Goal: Navigation & Orientation: Find specific page/section

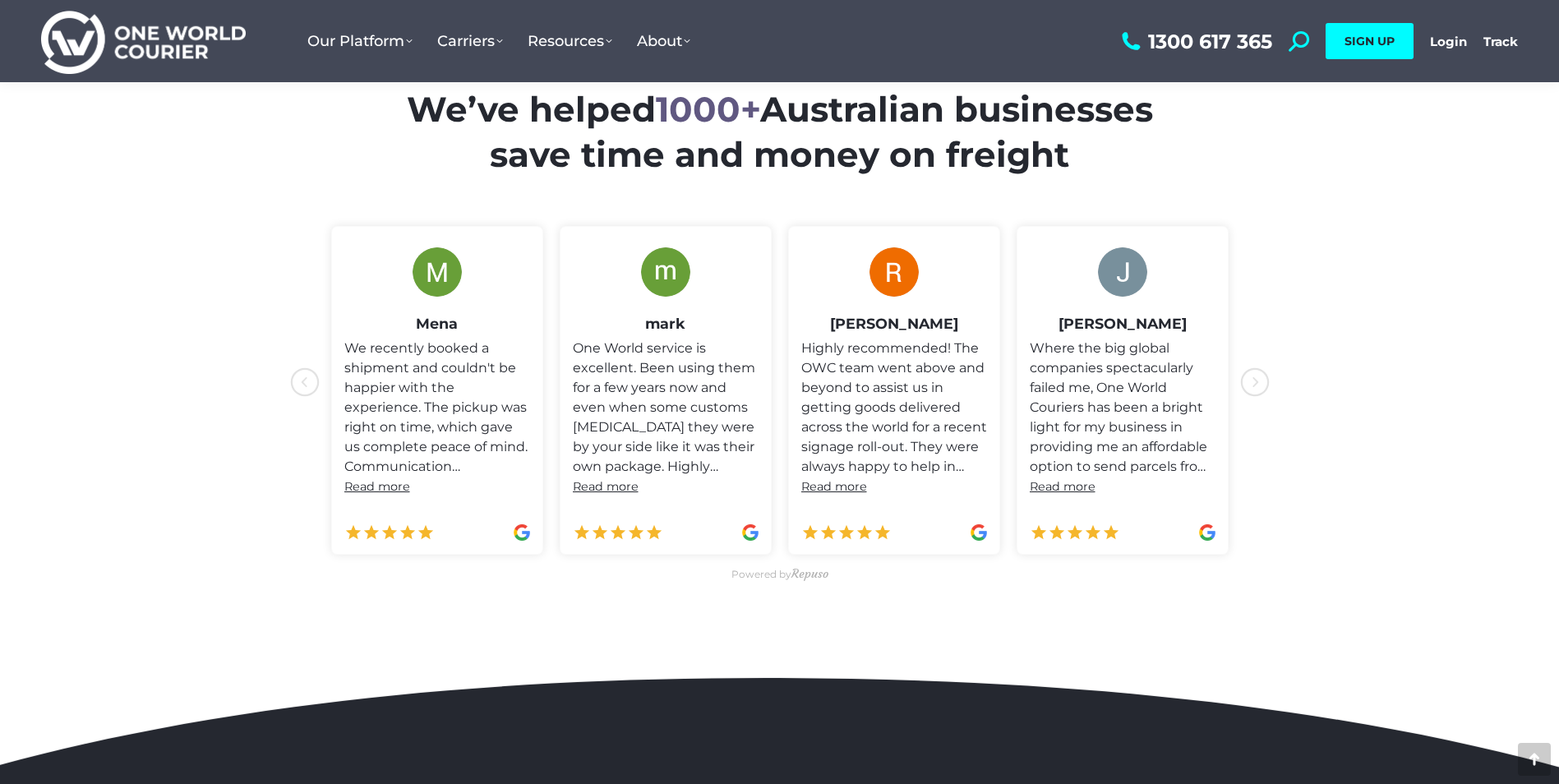
scroll to position [822, 0]
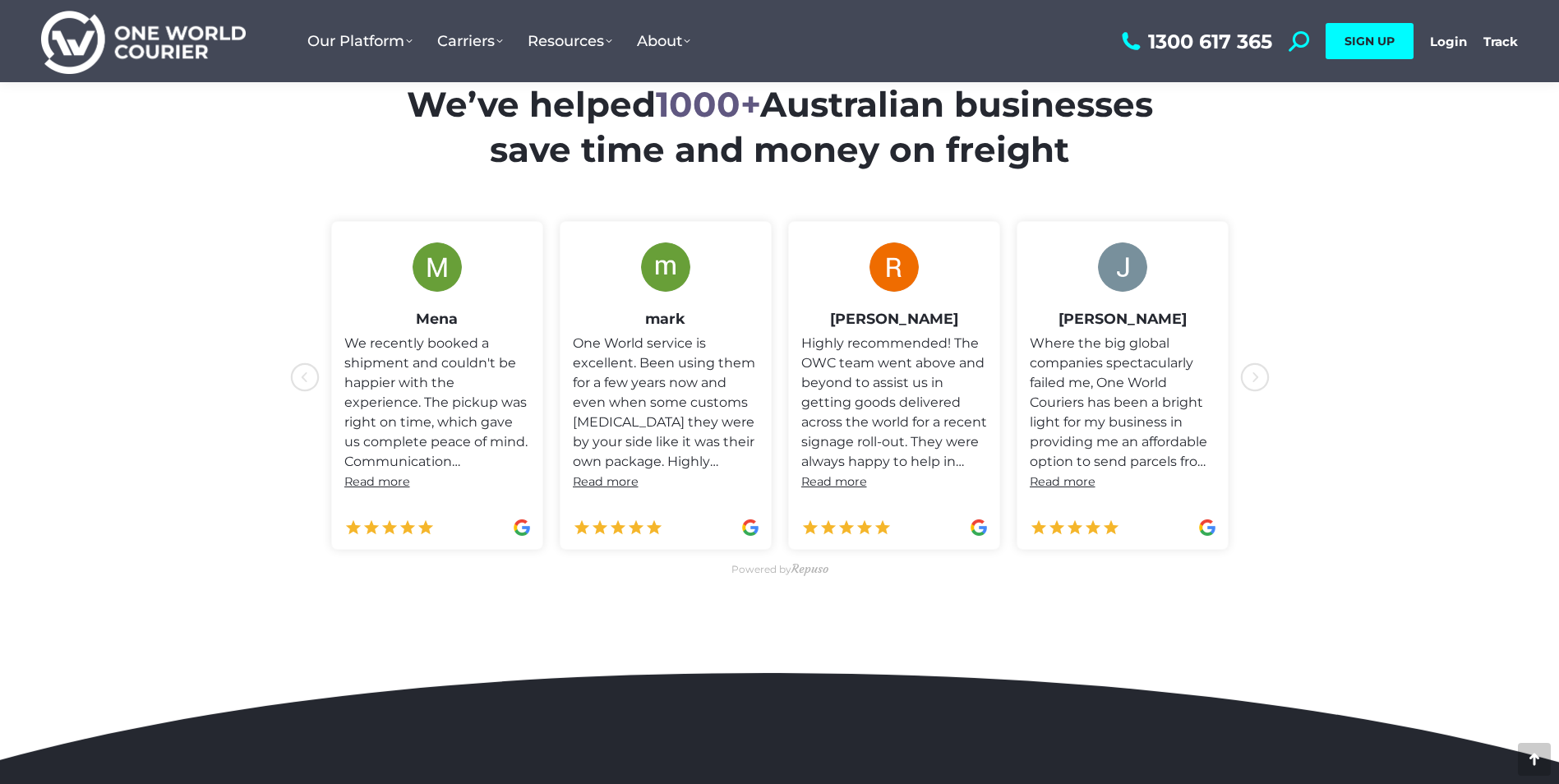
click at [1259, 371] on icon "icon-chevron-with-circle-left" at bounding box center [1255, 377] width 30 height 30
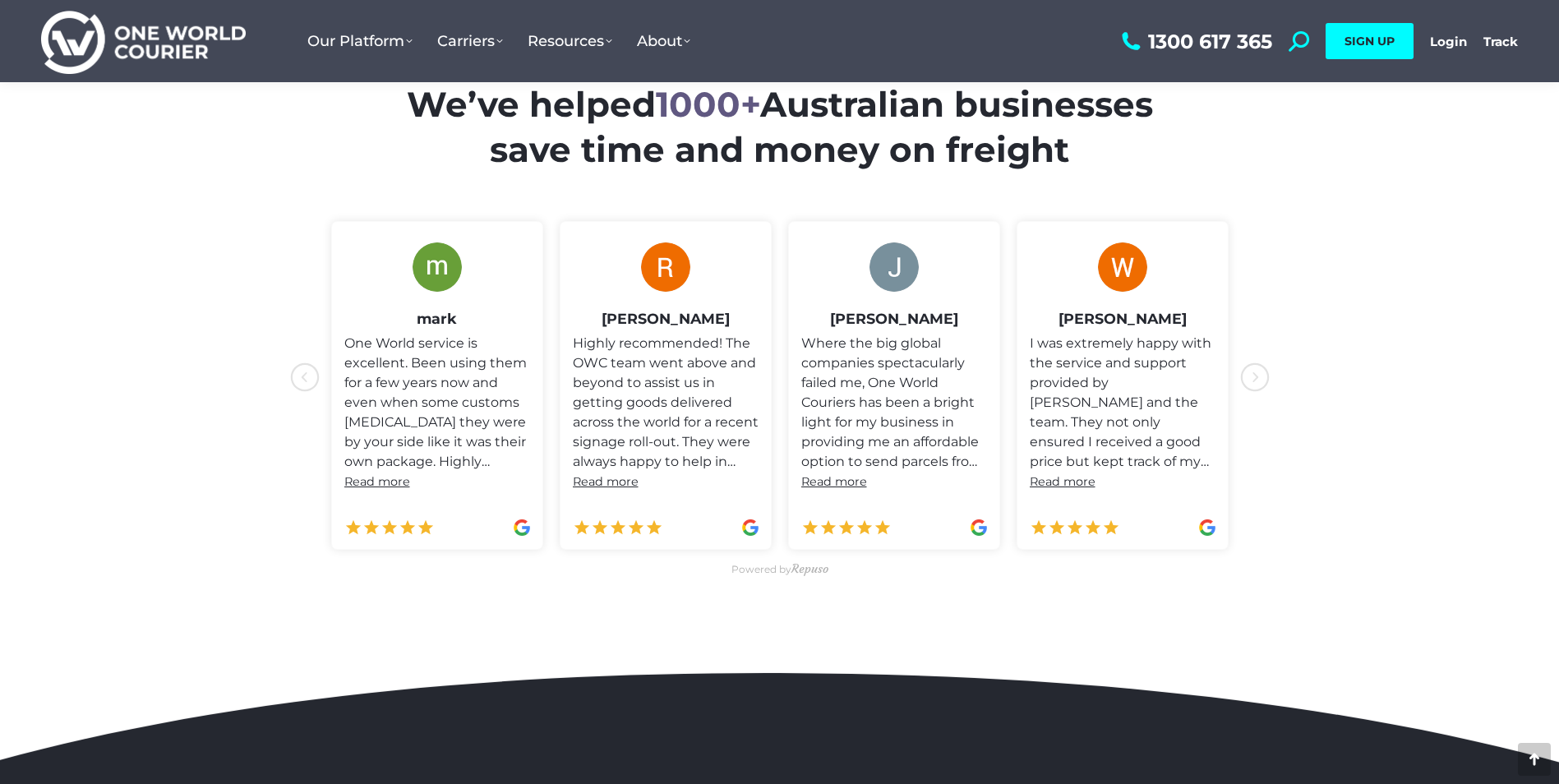
click at [1259, 371] on icon "icon-chevron-with-circle-left" at bounding box center [1255, 377] width 30 height 30
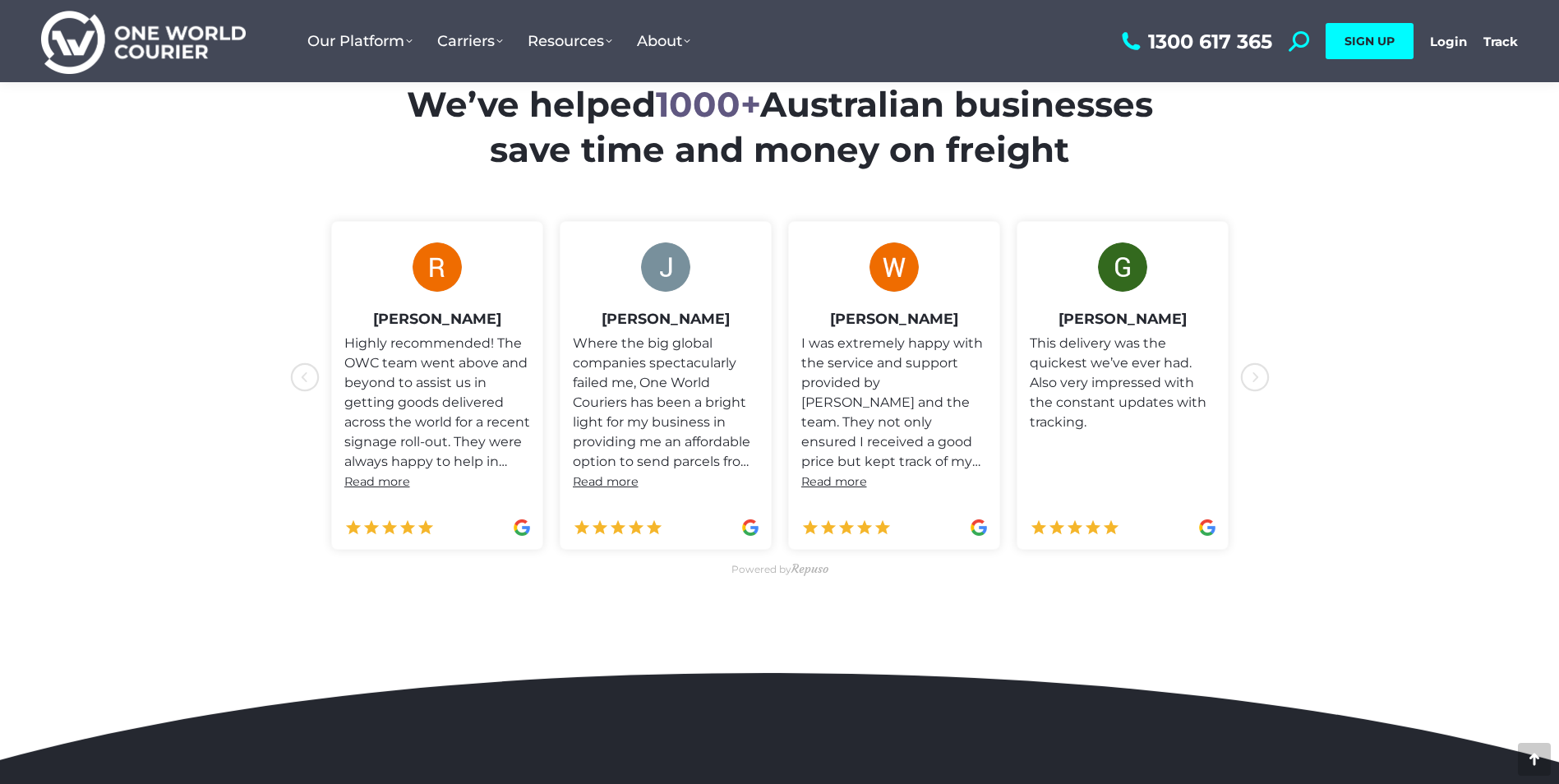
click at [1259, 371] on icon "icon-chevron-with-circle-left" at bounding box center [1255, 377] width 30 height 30
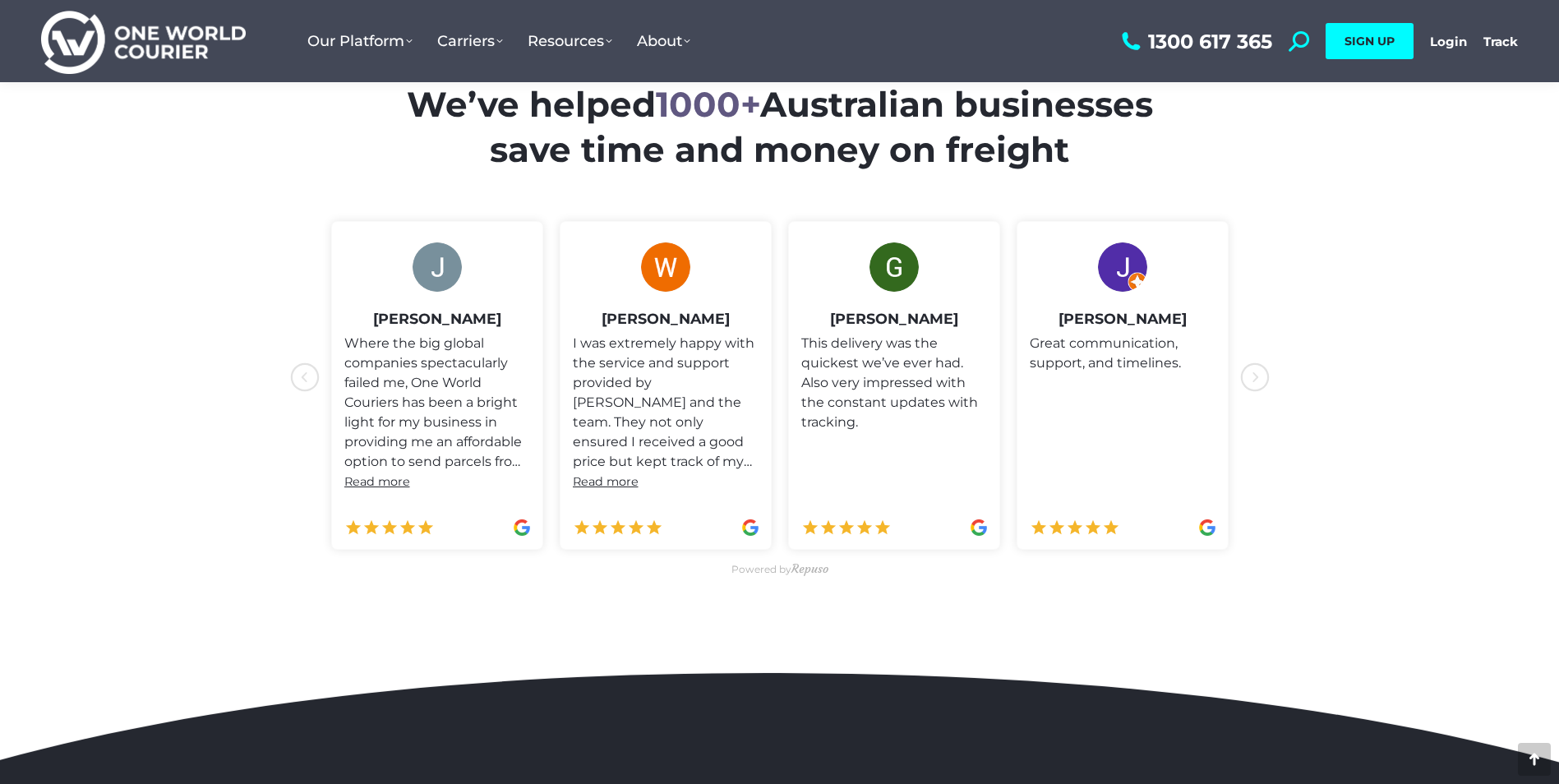
click at [1259, 371] on icon "icon-chevron-with-circle-left" at bounding box center [1255, 377] width 30 height 30
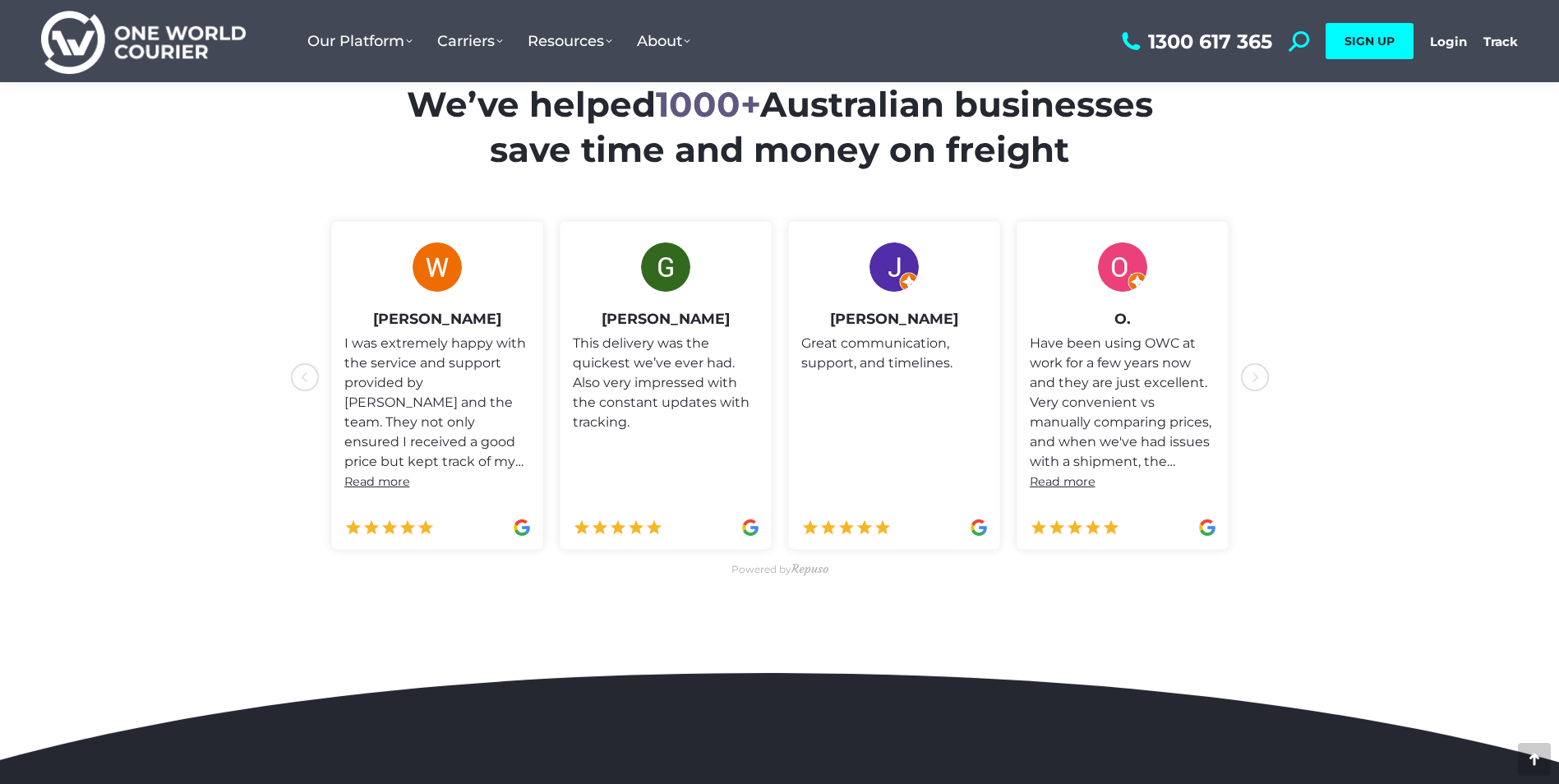
click at [1259, 371] on icon "icon-chevron-with-circle-left" at bounding box center [1255, 377] width 30 height 30
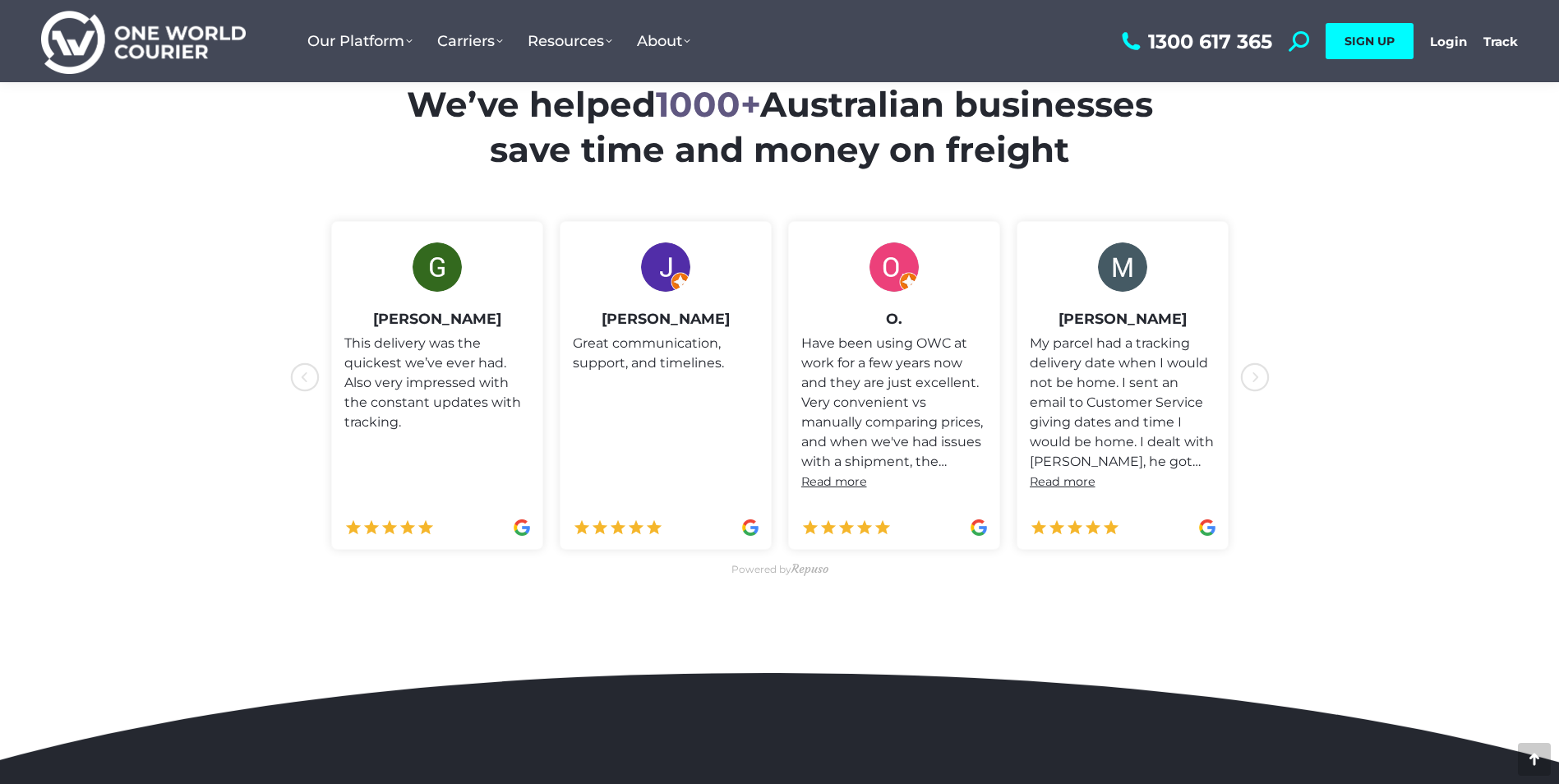
click at [1259, 371] on icon "icon-chevron-with-circle-left" at bounding box center [1255, 377] width 30 height 30
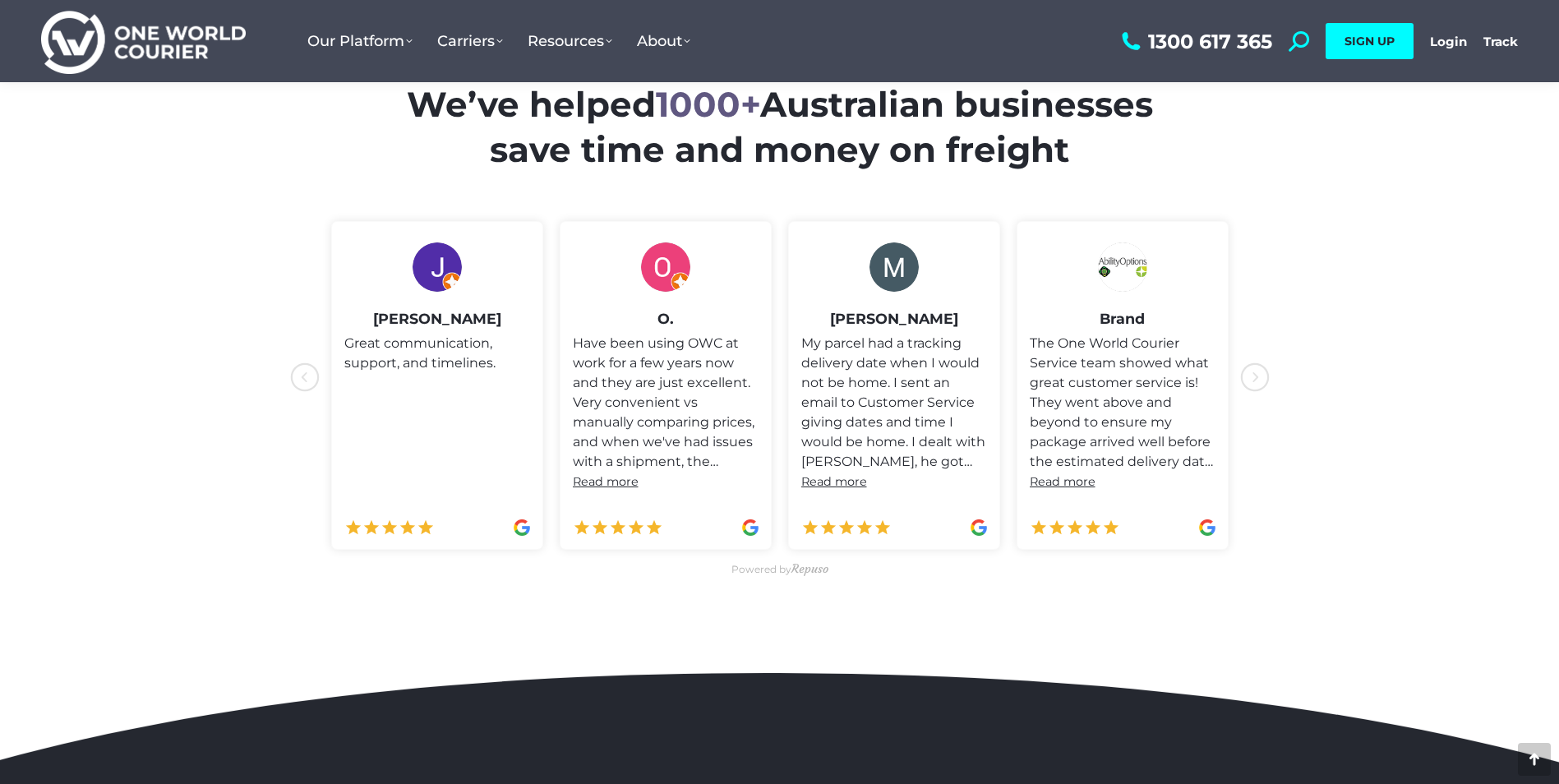
click at [1259, 371] on icon "icon-chevron-with-circle-left" at bounding box center [1255, 377] width 30 height 30
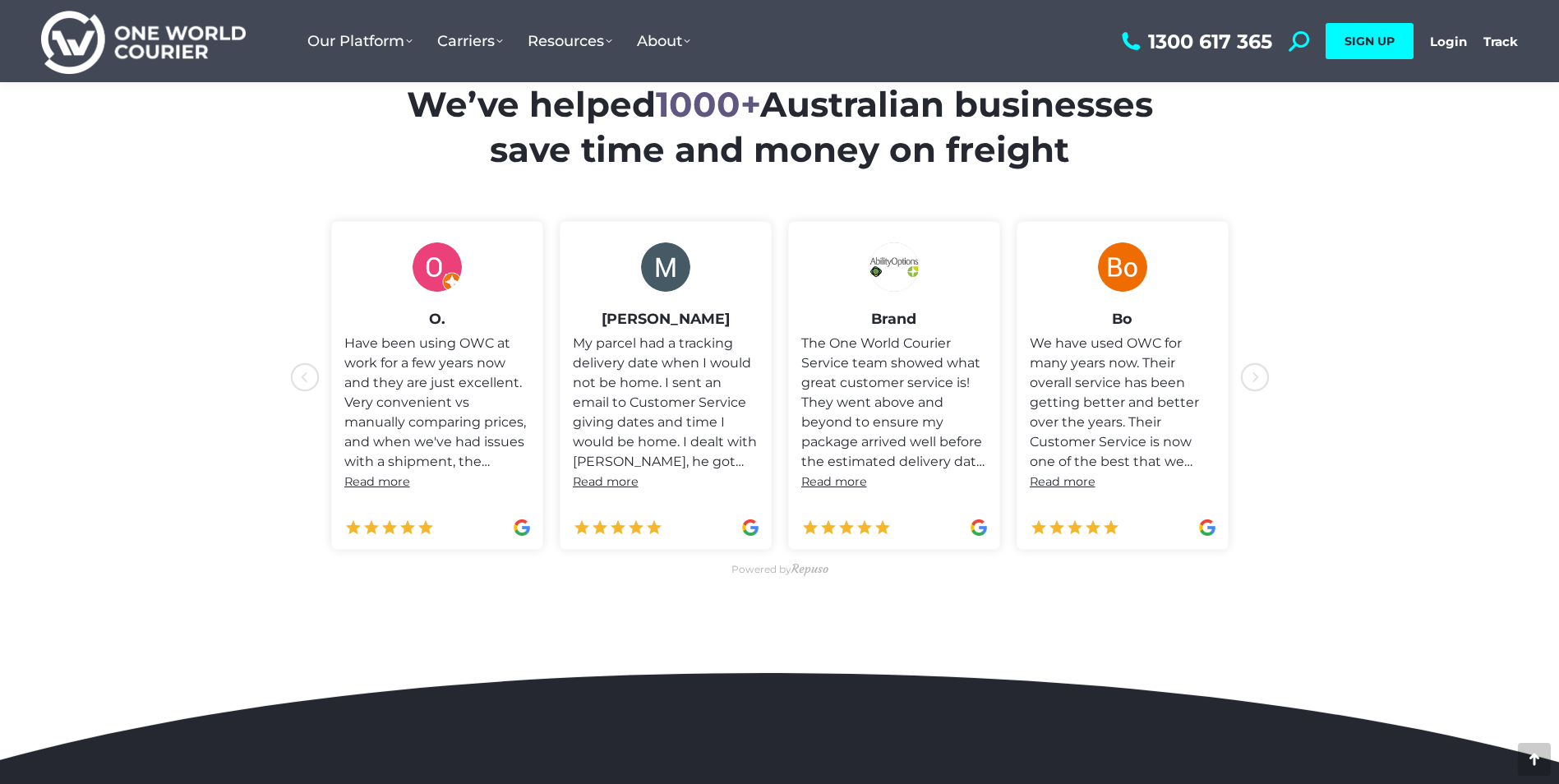
click at [1259, 371] on icon "icon-chevron-with-circle-left" at bounding box center [1255, 377] width 30 height 30
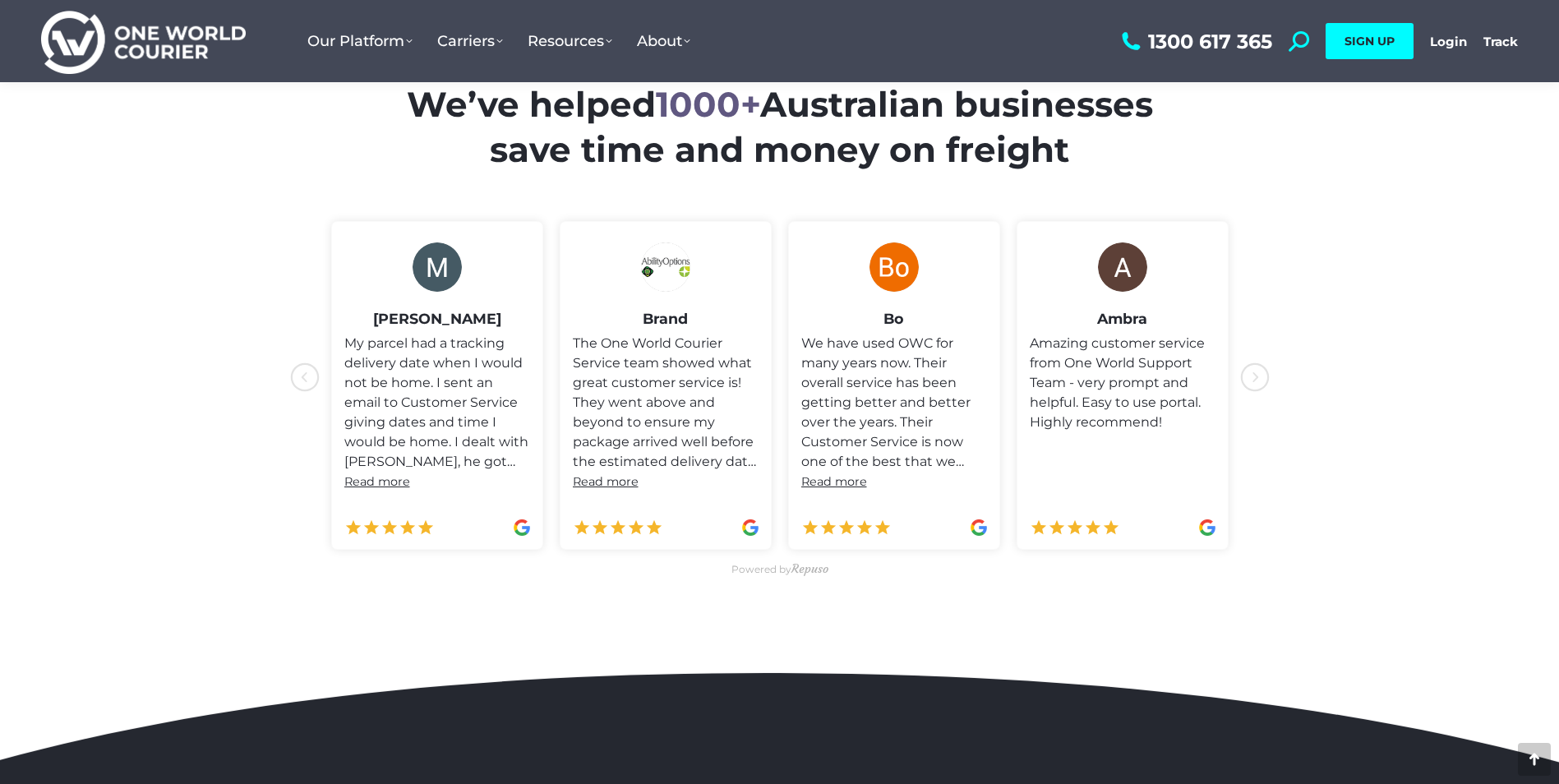
click at [1259, 371] on icon "icon-chevron-with-circle-left" at bounding box center [1255, 377] width 30 height 30
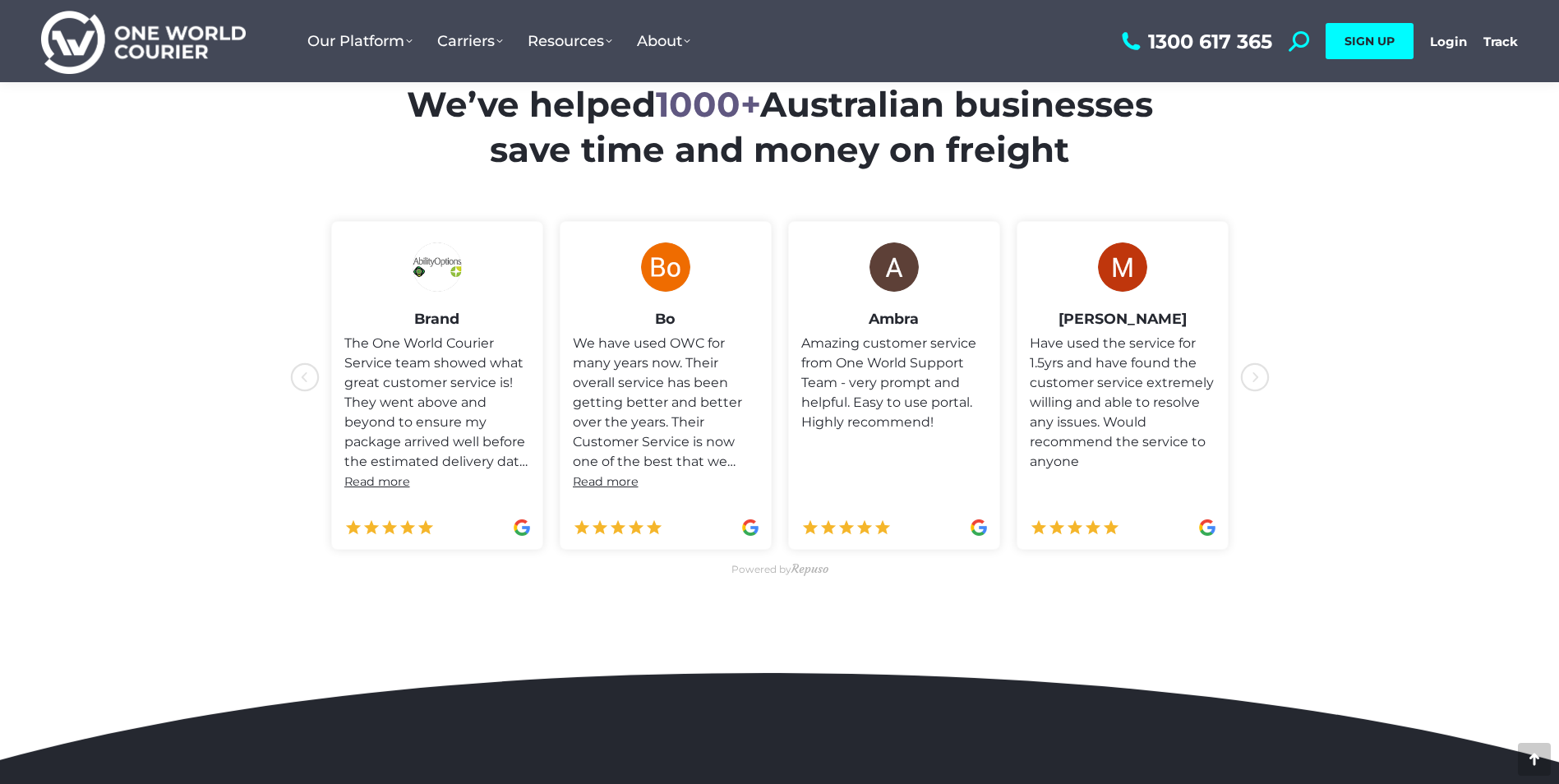
click at [1259, 371] on icon "icon-chevron-with-circle-left" at bounding box center [1255, 377] width 30 height 30
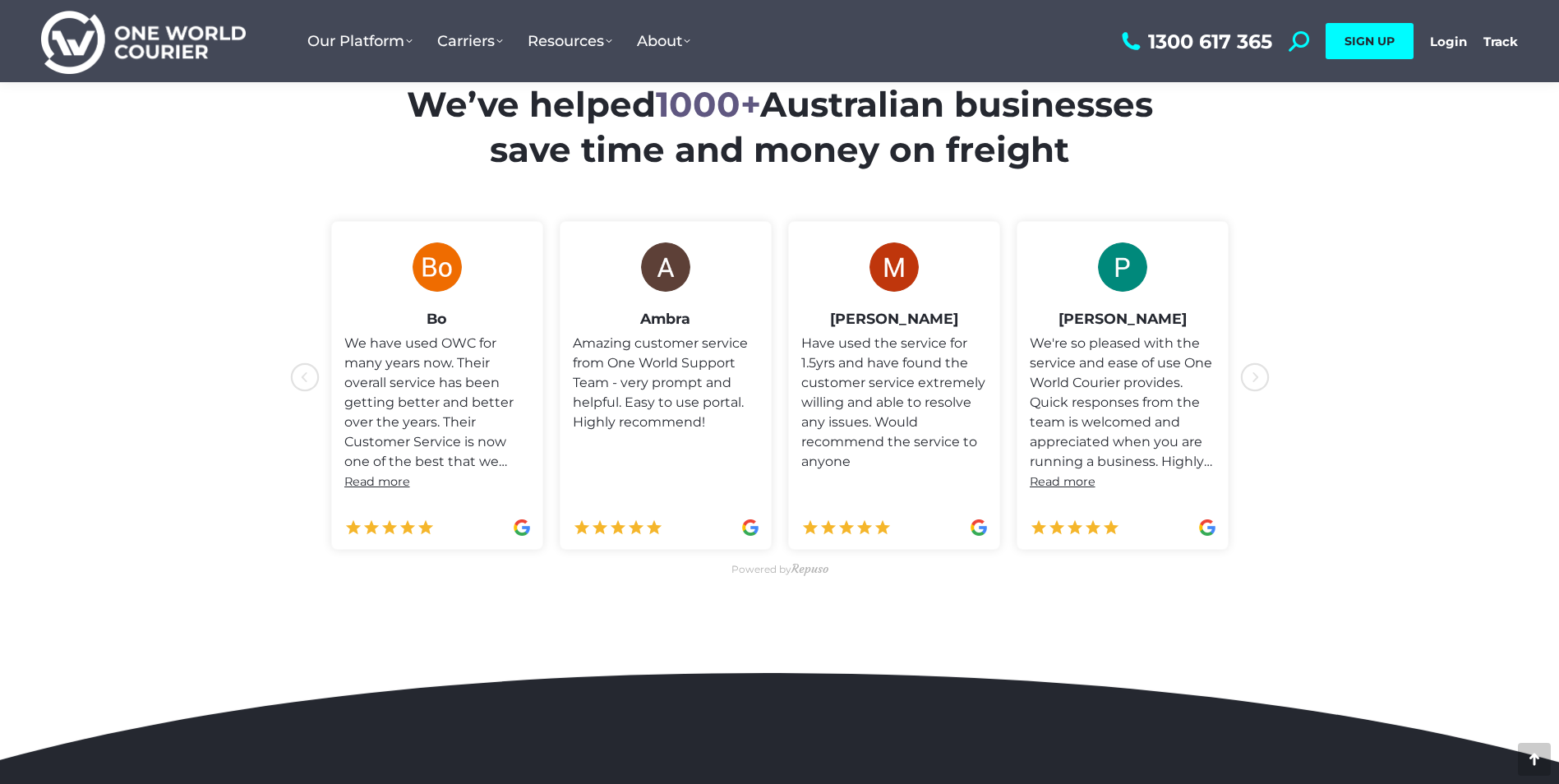
click at [1259, 371] on icon "icon-chevron-with-circle-left" at bounding box center [1255, 377] width 30 height 30
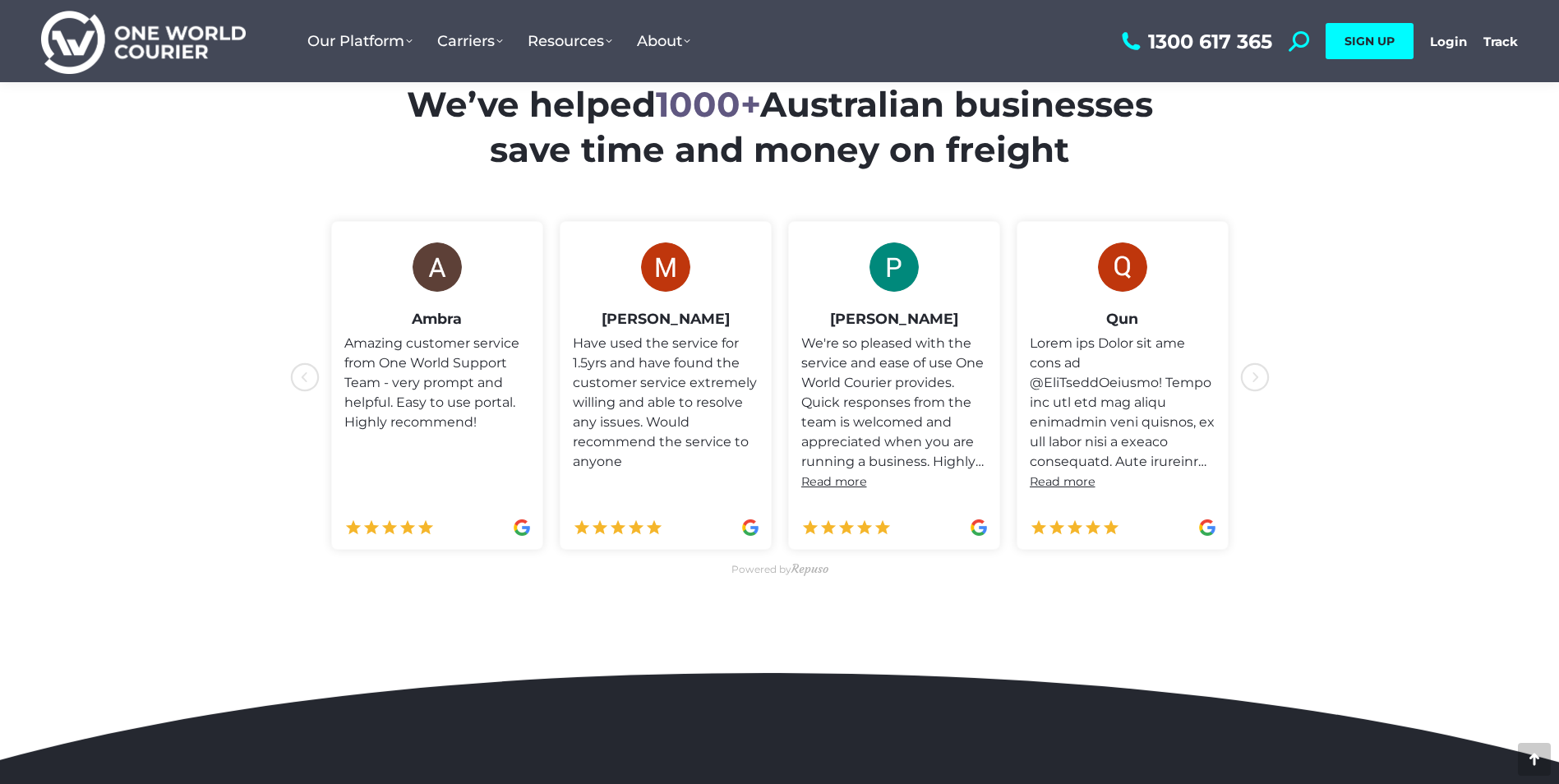
click at [1259, 371] on icon "icon-chevron-with-circle-left" at bounding box center [1255, 377] width 30 height 30
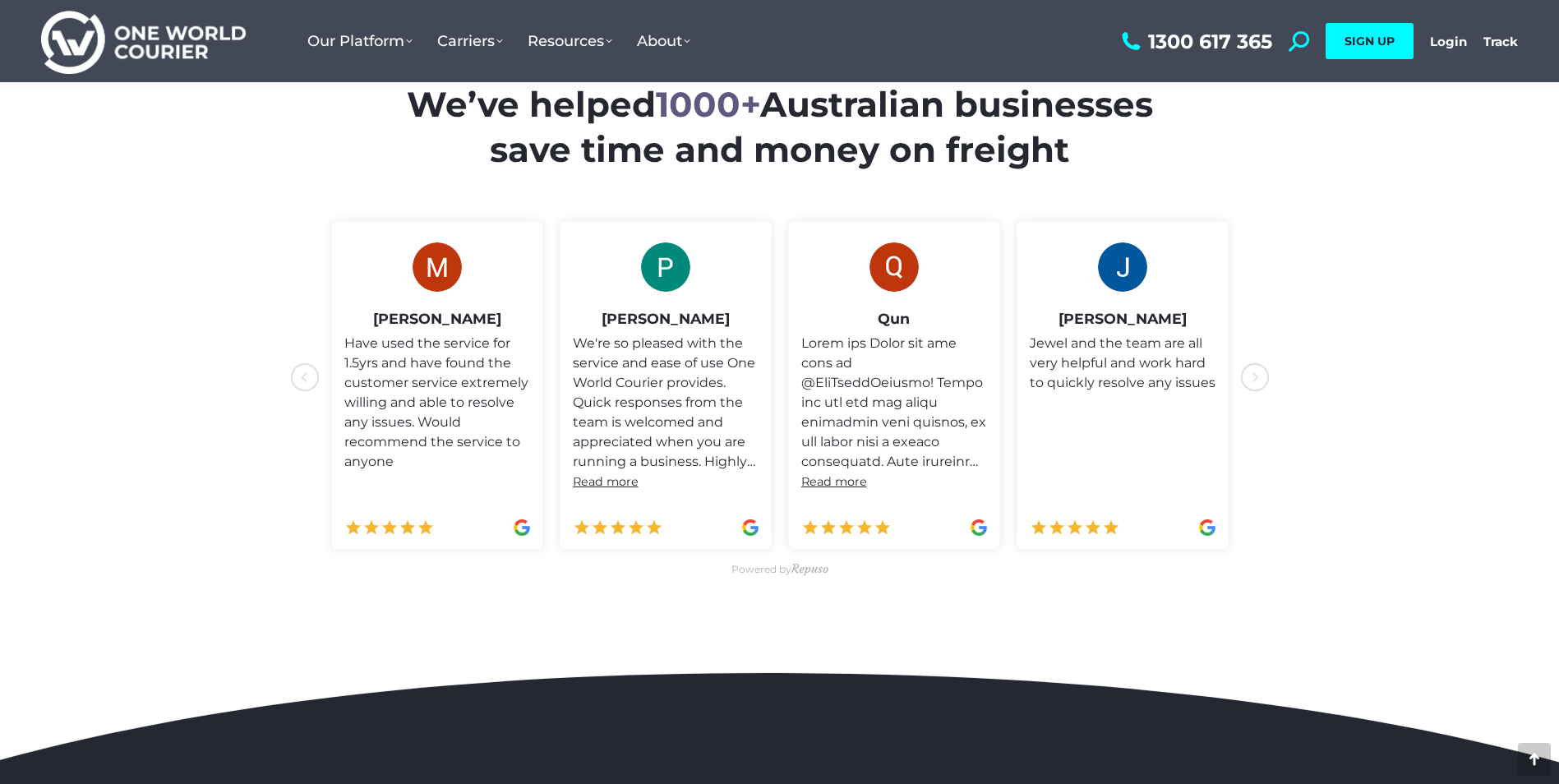
click at [1259, 371] on icon "icon-chevron-with-circle-left" at bounding box center [1255, 377] width 30 height 30
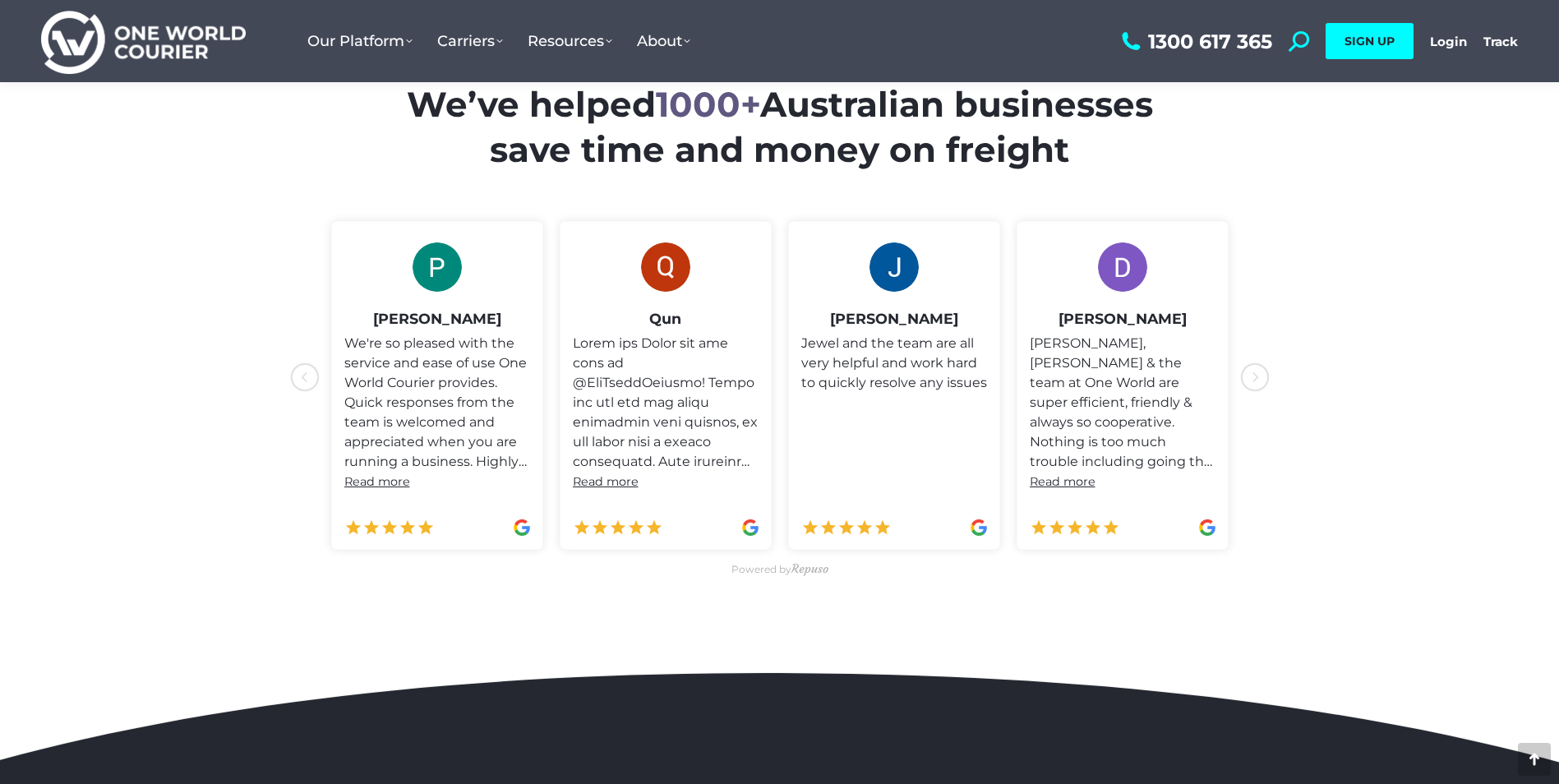
click at [1259, 371] on icon "icon-chevron-with-circle-left" at bounding box center [1255, 377] width 30 height 30
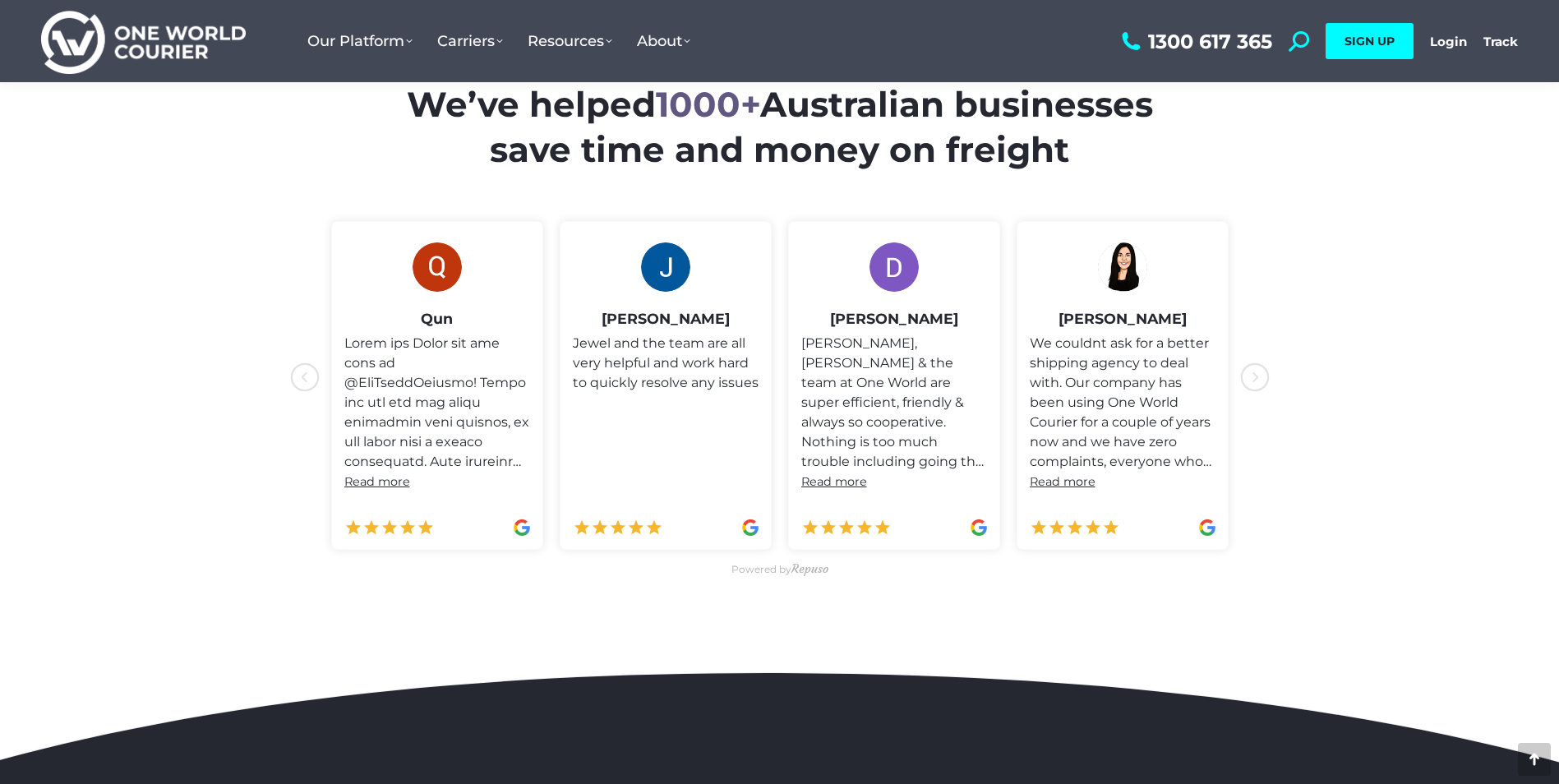
click at [1259, 371] on icon "icon-chevron-with-circle-left" at bounding box center [1255, 377] width 30 height 30
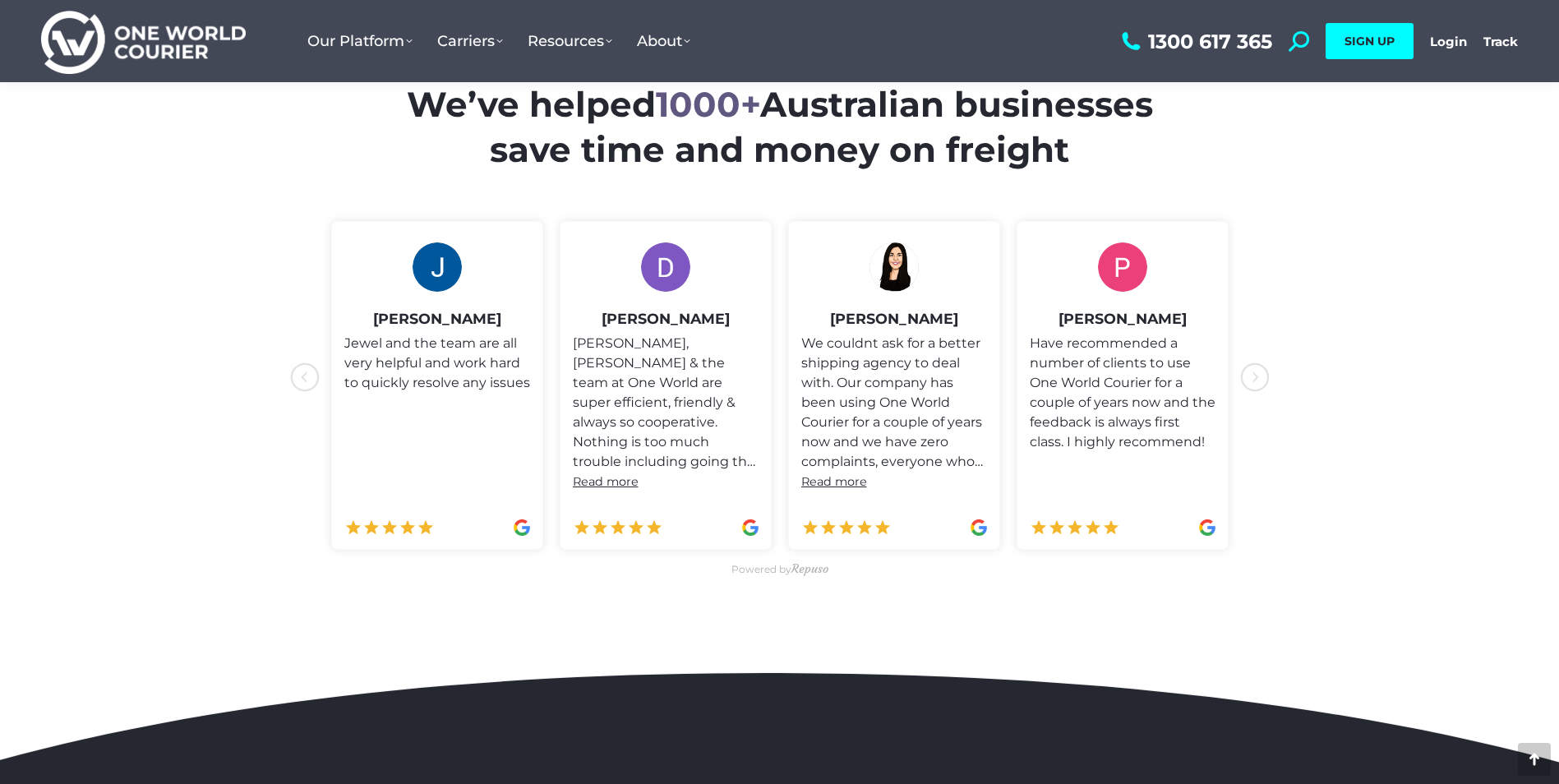
click at [1259, 371] on icon "icon-chevron-with-circle-left" at bounding box center [1255, 377] width 30 height 30
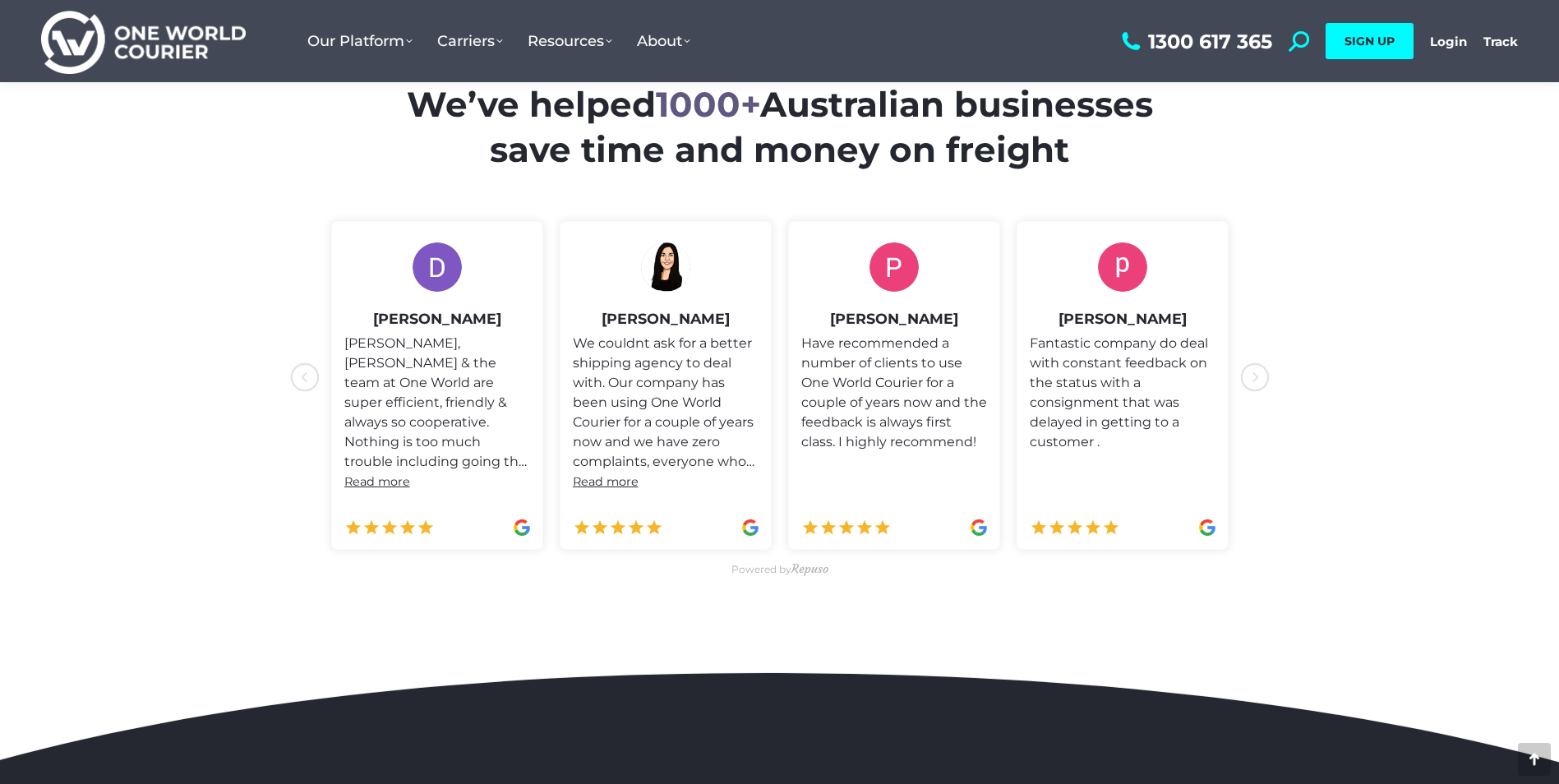
click at [1259, 371] on icon "icon-chevron-with-circle-left" at bounding box center [1255, 377] width 30 height 30
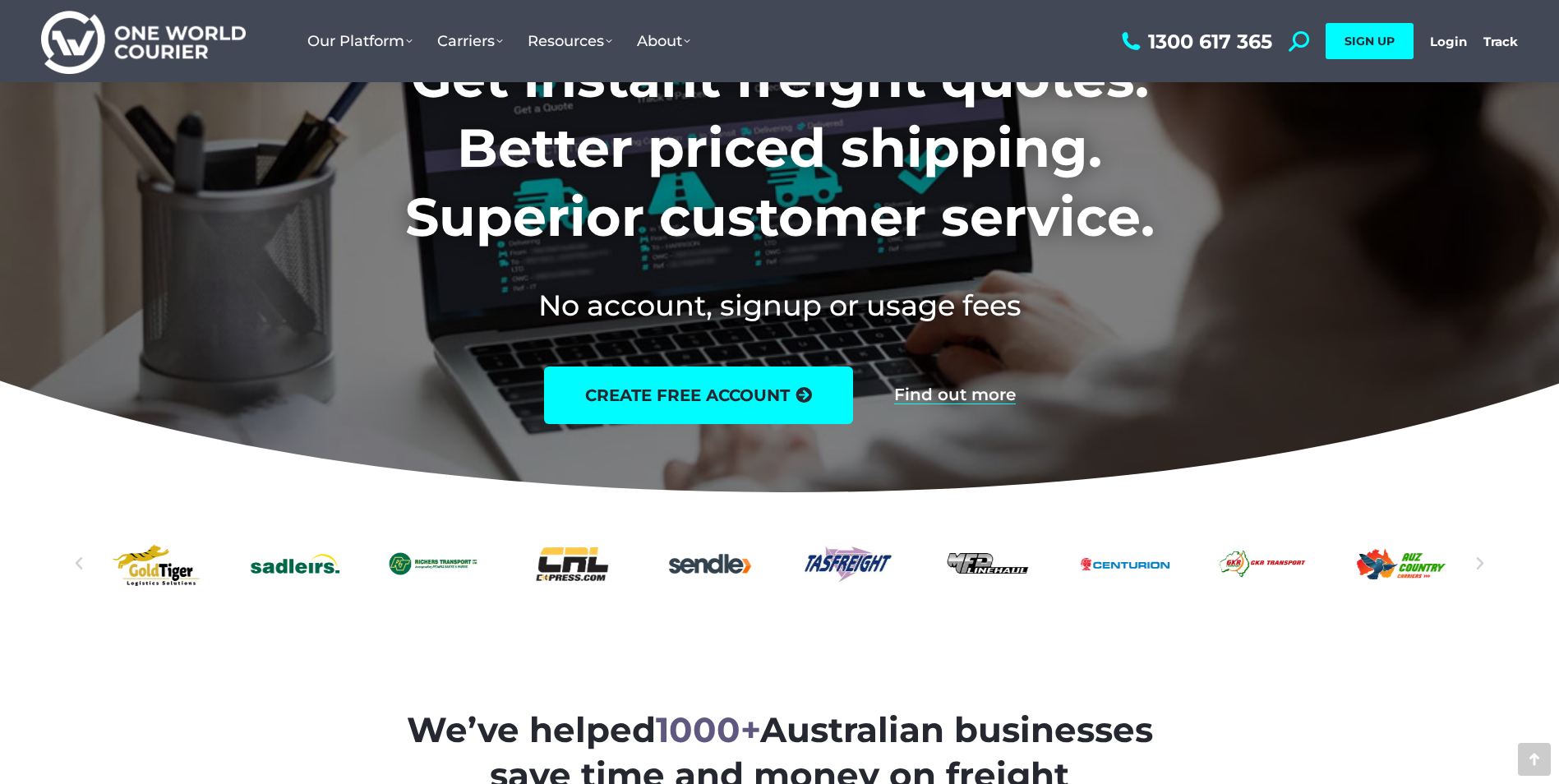
scroll to position [0, 0]
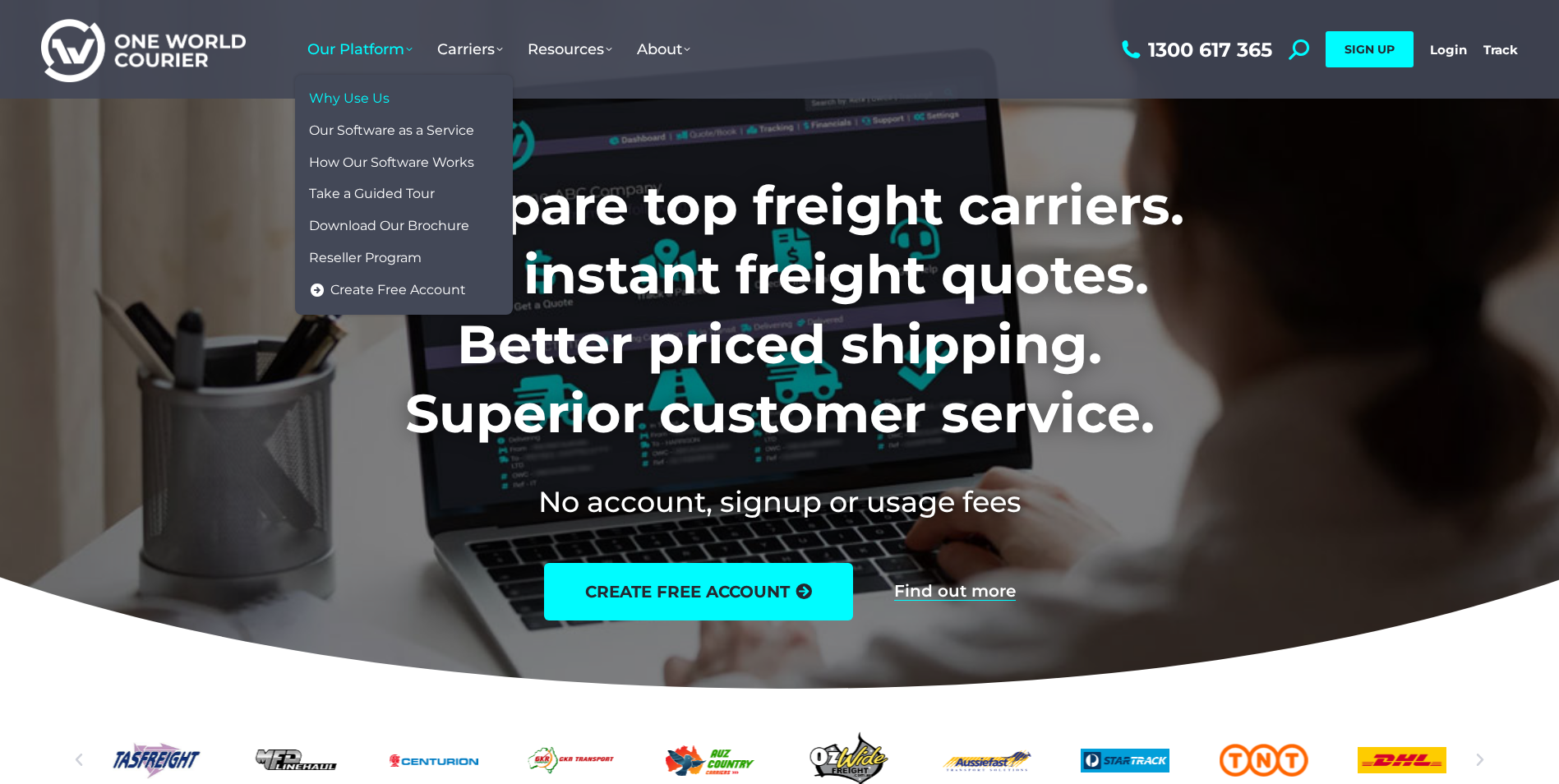
click at [380, 98] on span "Why Use Us" at bounding box center [349, 98] width 80 height 17
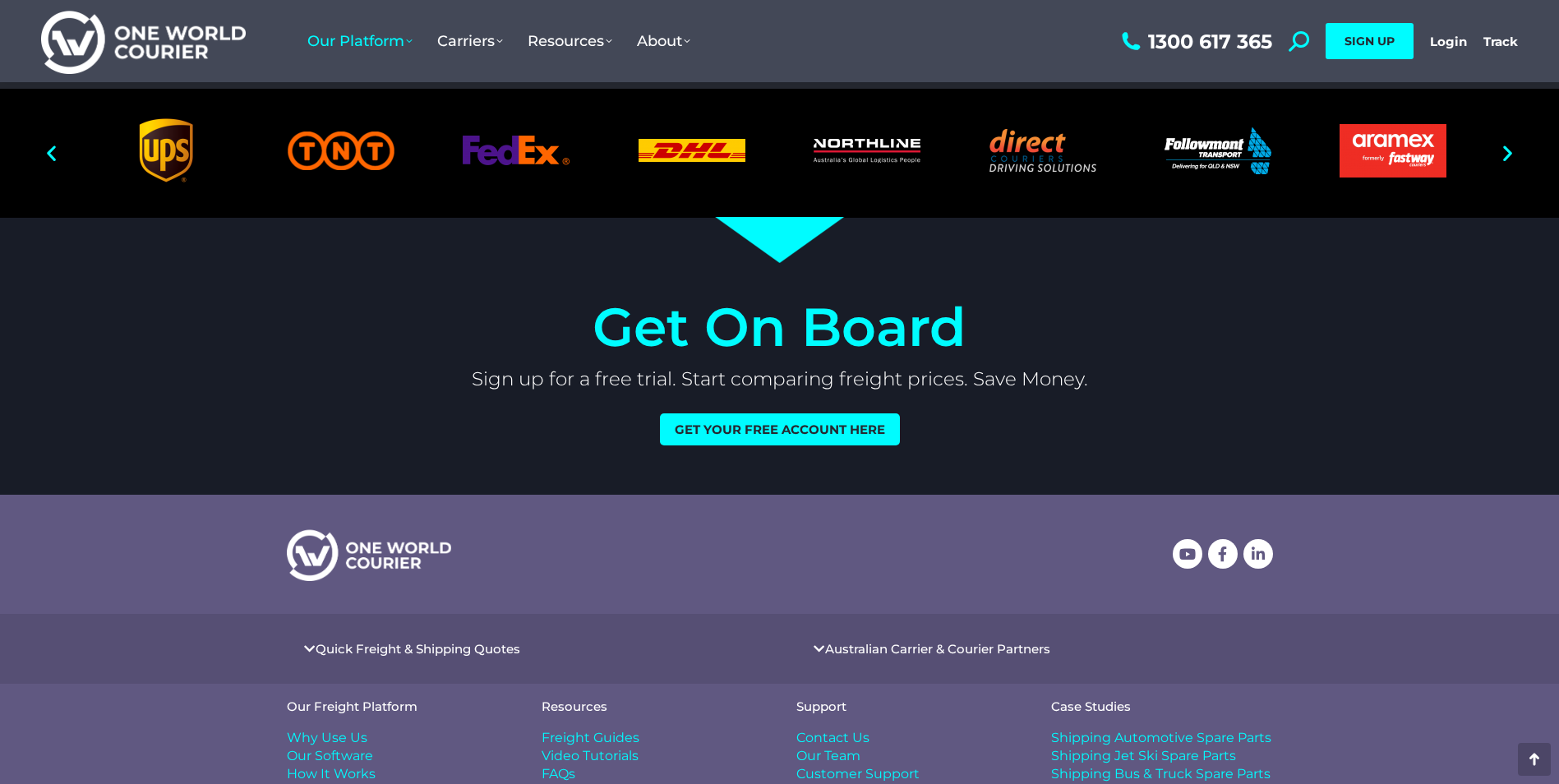
scroll to position [2219, 0]
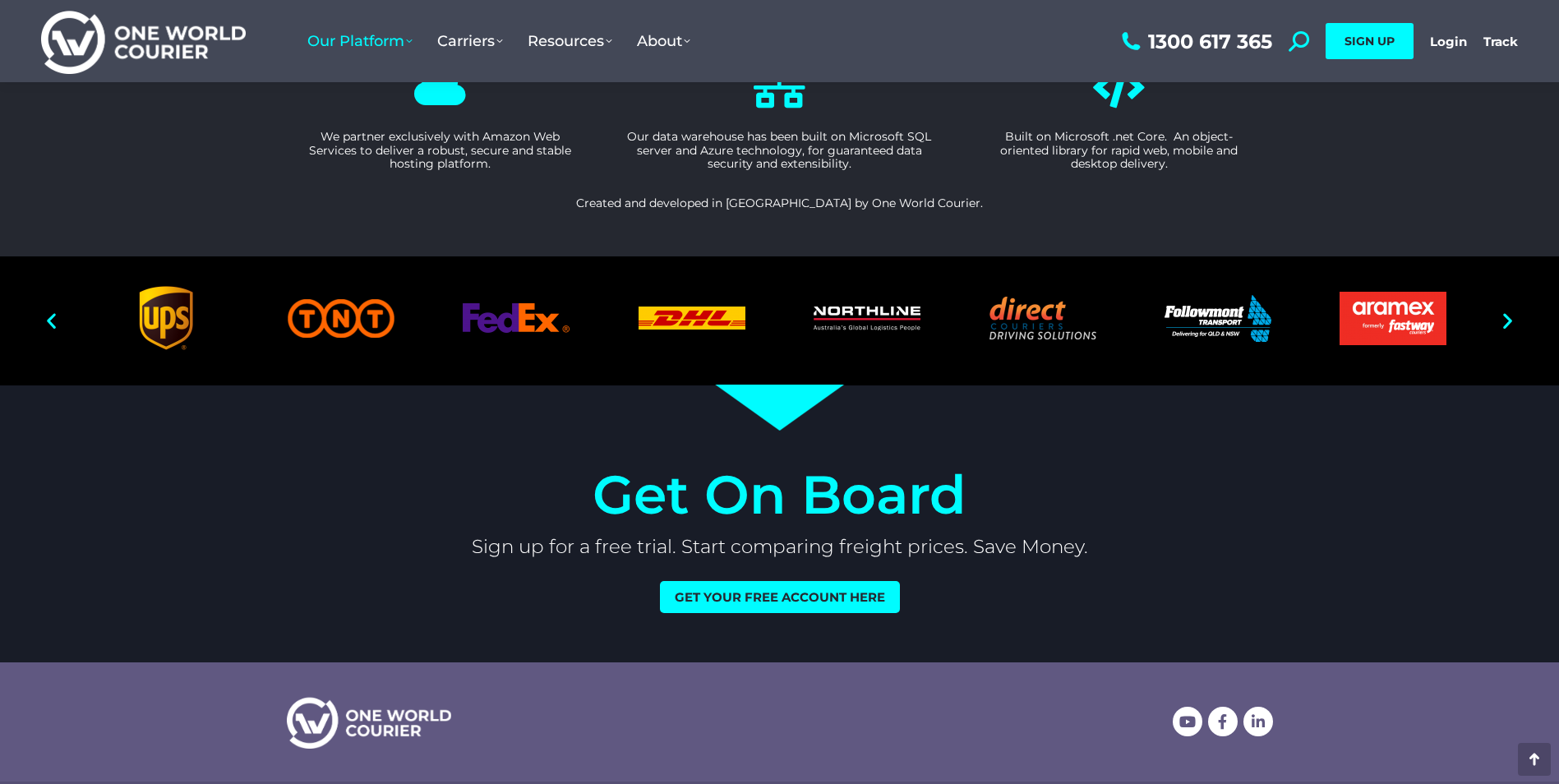
click at [1508, 322] on icon "Next slide" at bounding box center [1508, 321] width 21 height 21
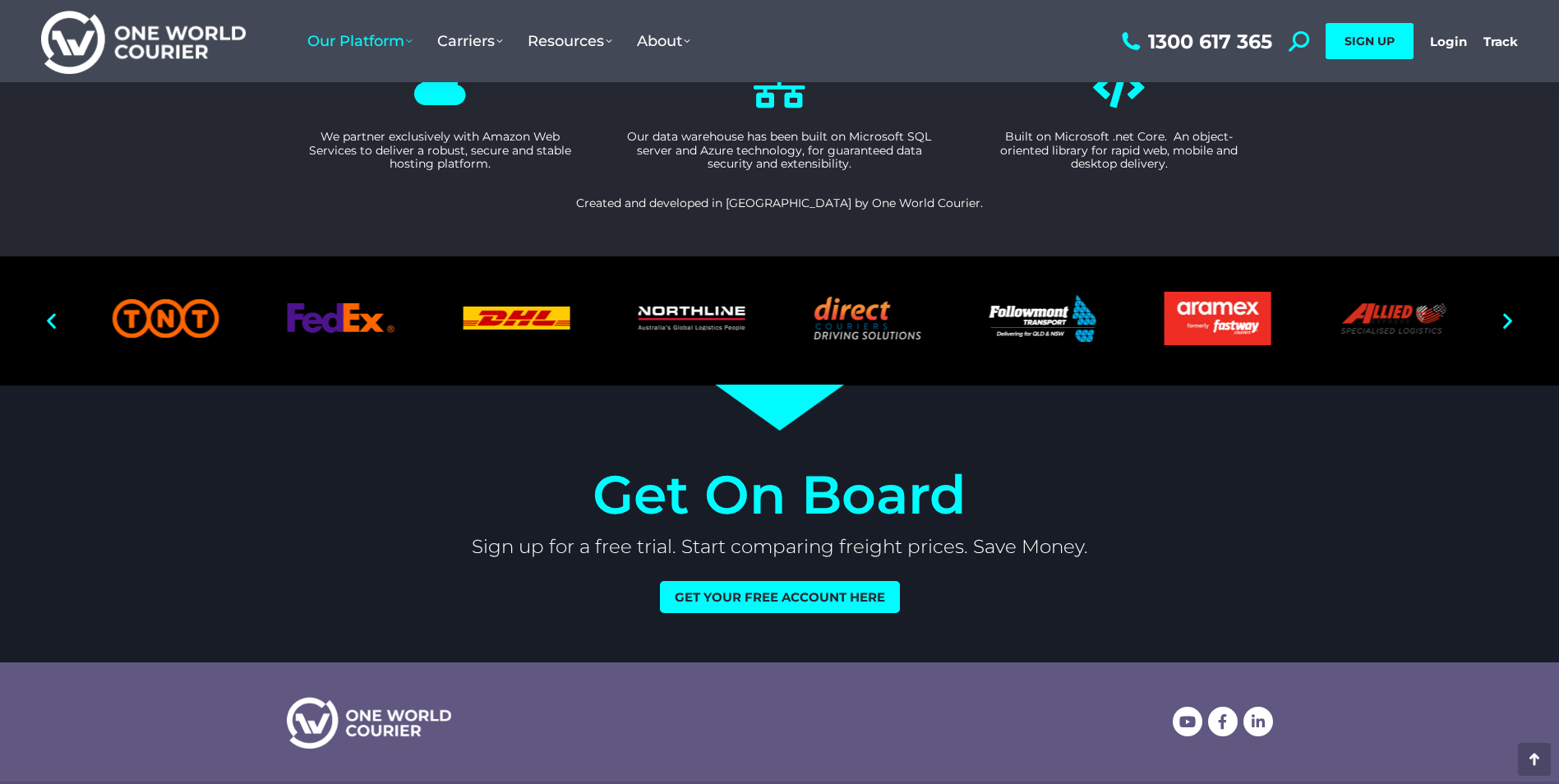
click at [1508, 322] on icon "Next slide" at bounding box center [1508, 321] width 21 height 21
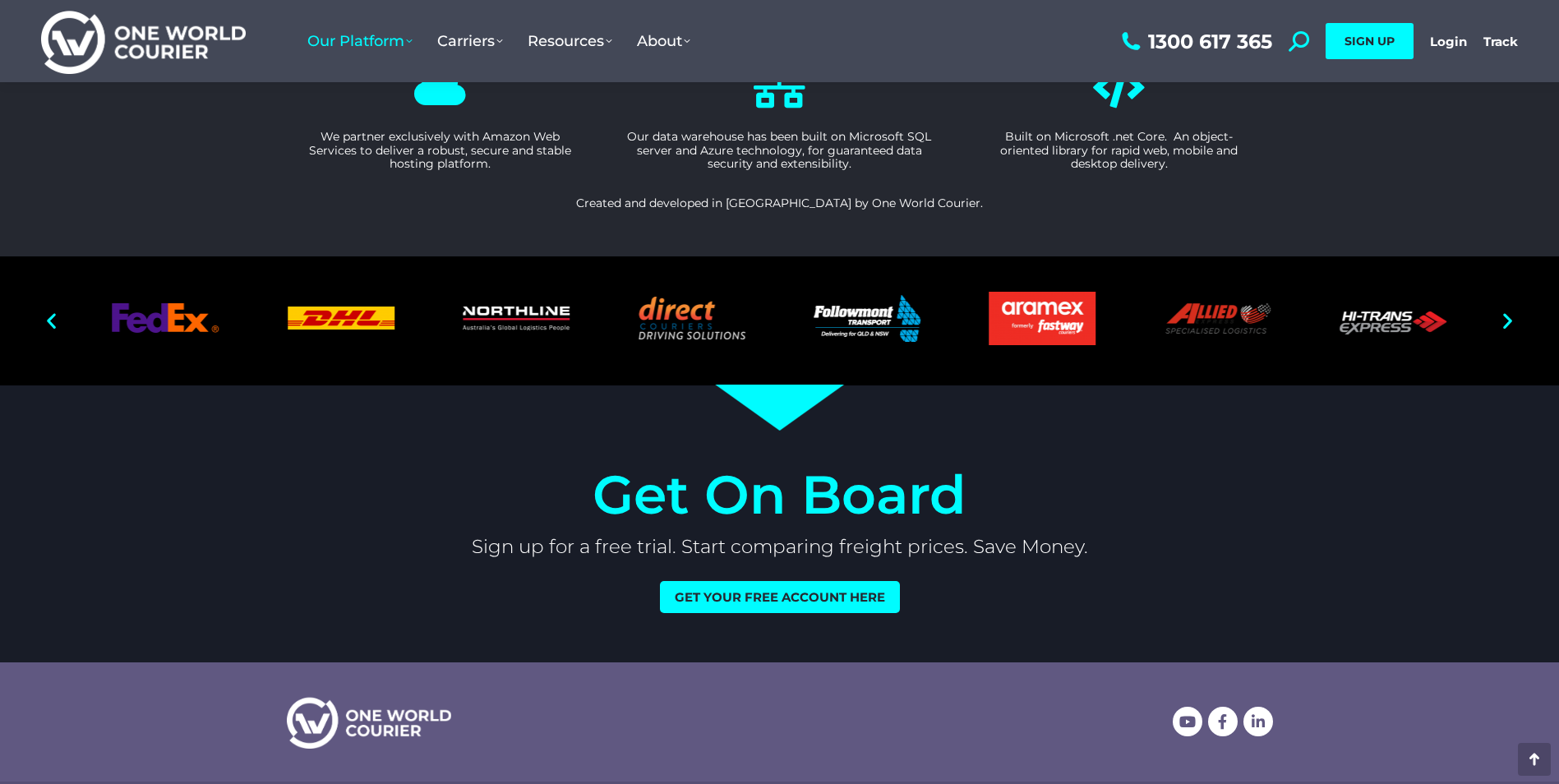
click at [1508, 322] on icon "Next slide" at bounding box center [1508, 321] width 21 height 21
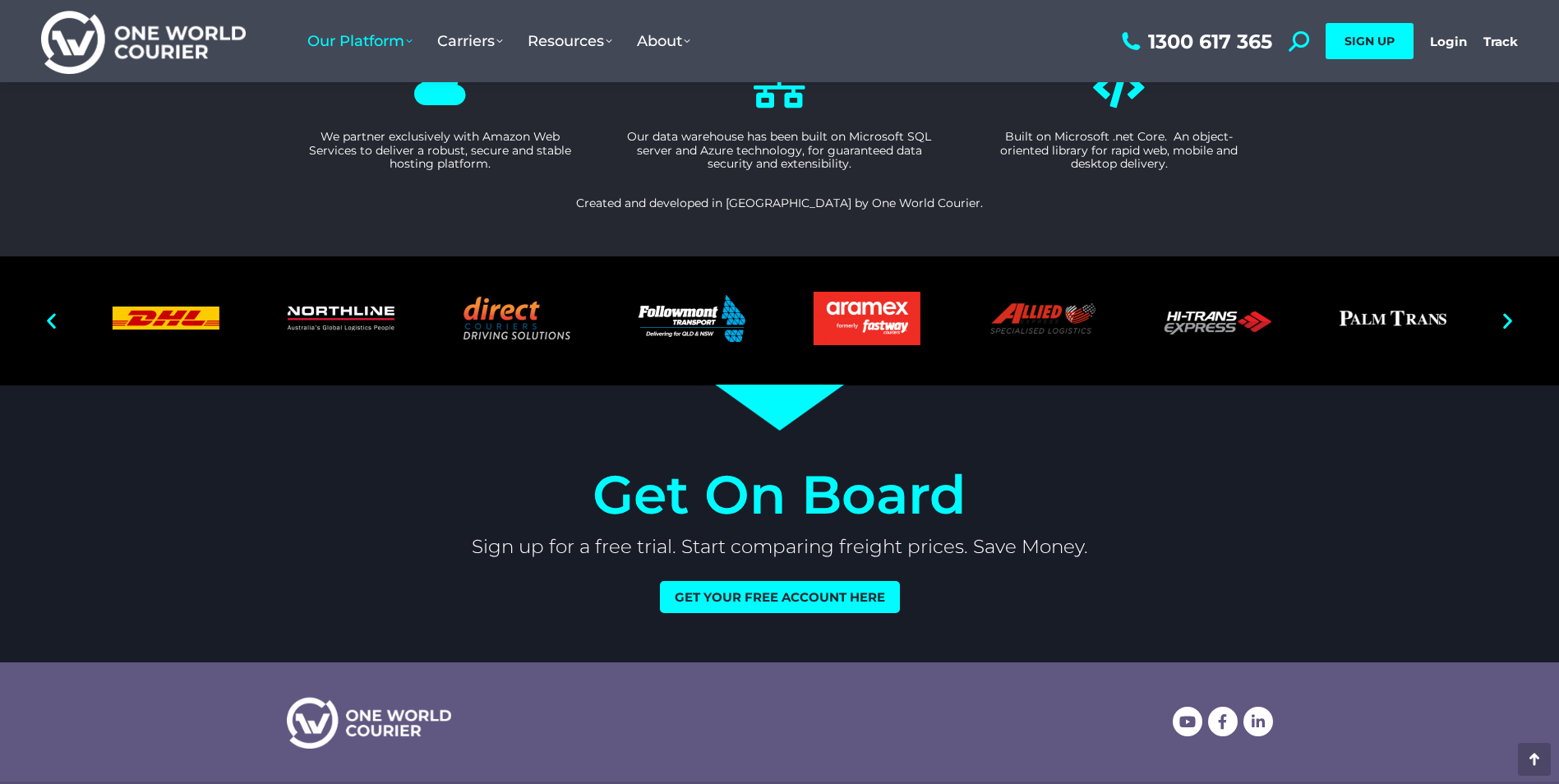
click at [1508, 322] on icon "Next slide" at bounding box center [1508, 321] width 21 height 21
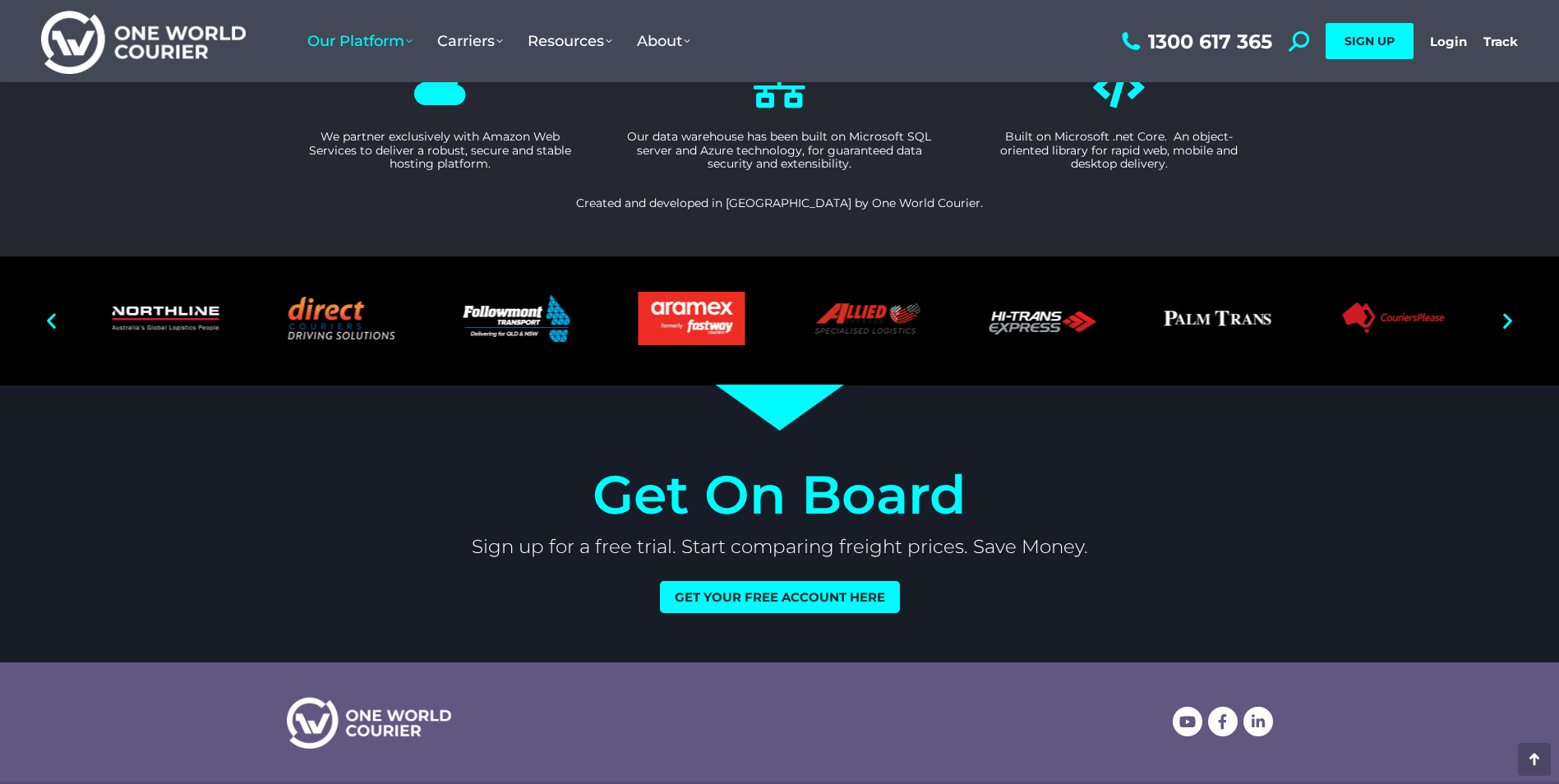
click at [1508, 322] on icon "Next slide" at bounding box center [1508, 321] width 21 height 21
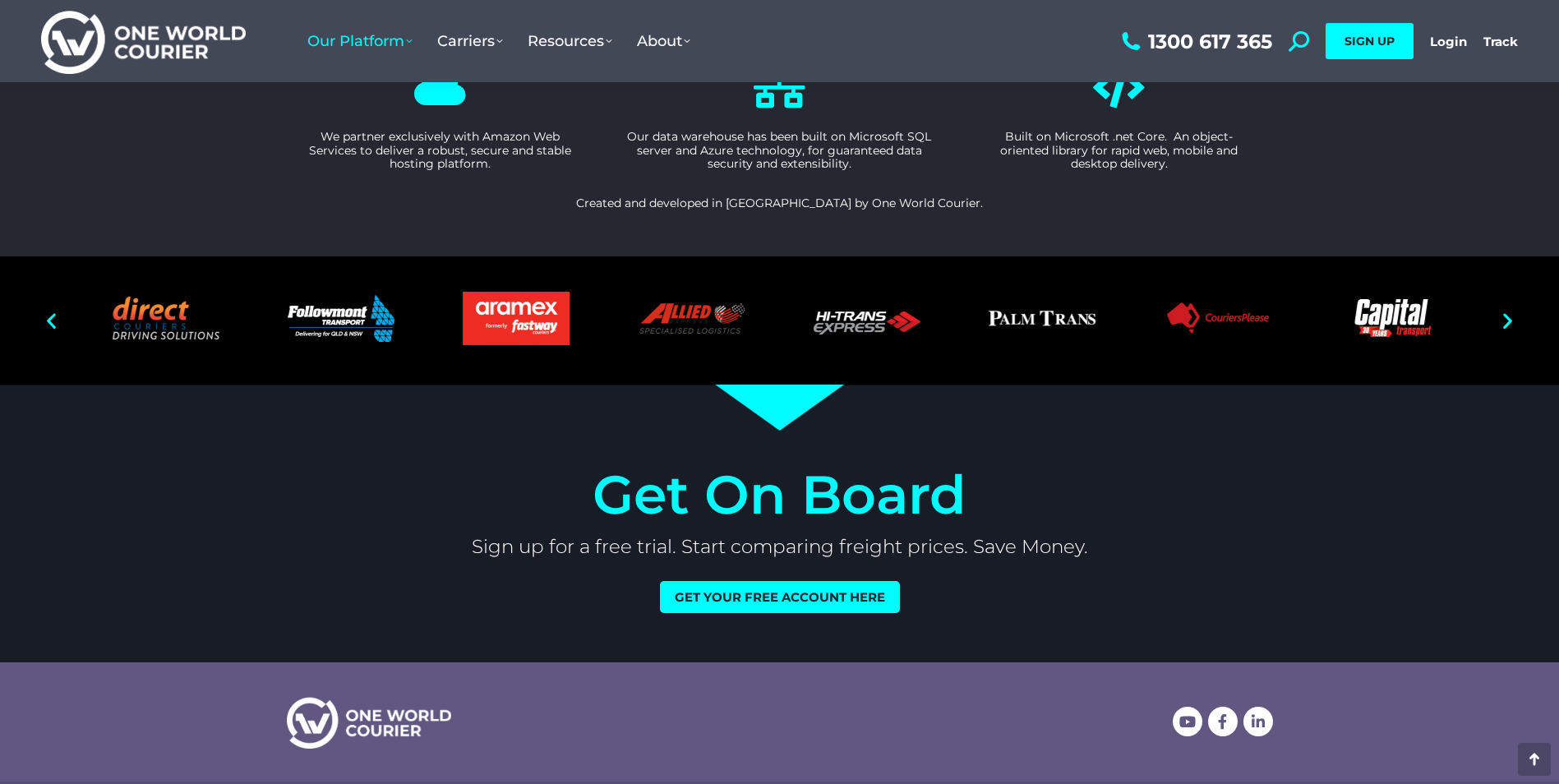
click at [1508, 322] on icon "Next slide" at bounding box center [1508, 321] width 21 height 21
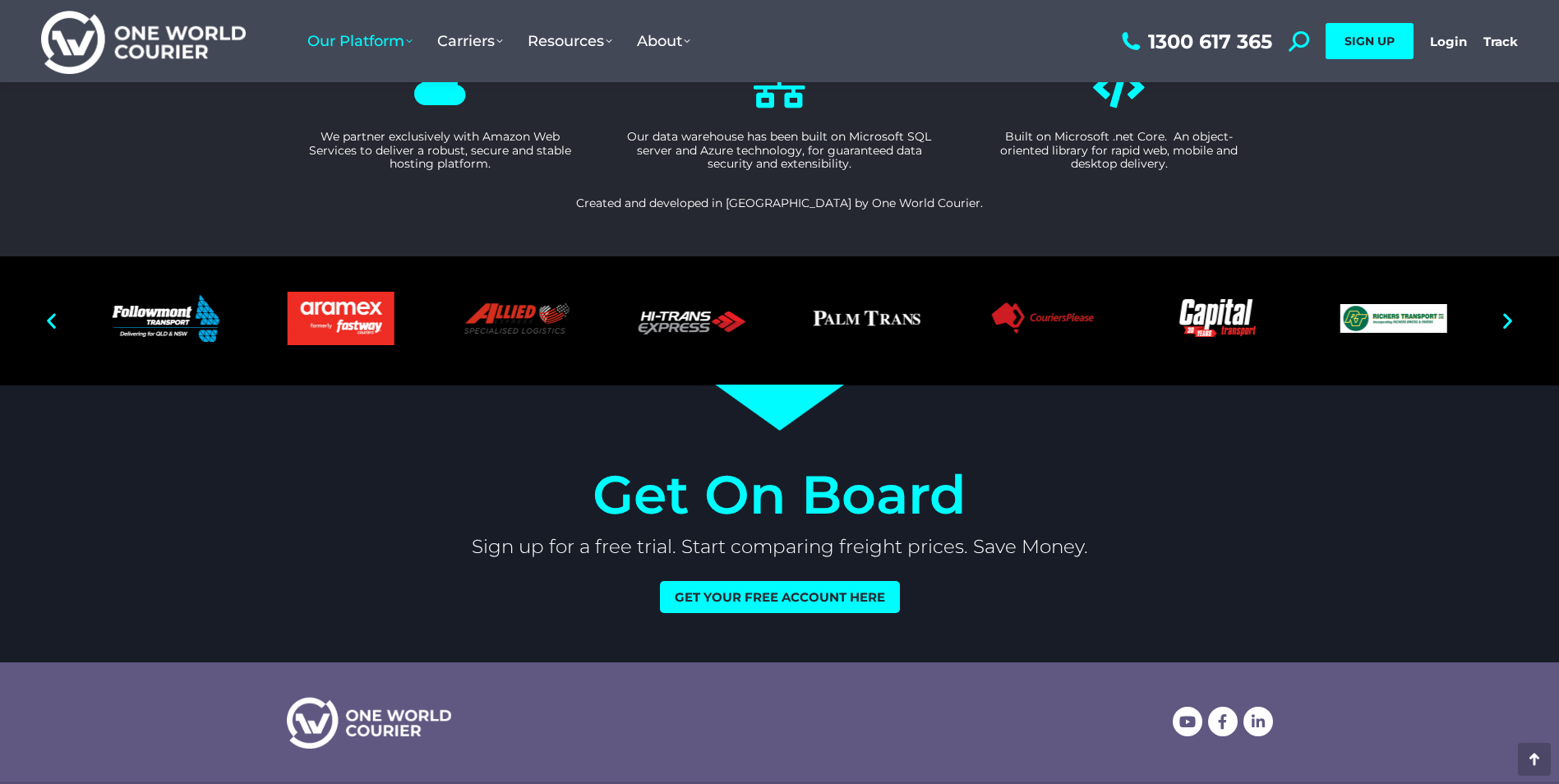
click at [1508, 322] on icon "Next slide" at bounding box center [1508, 321] width 21 height 21
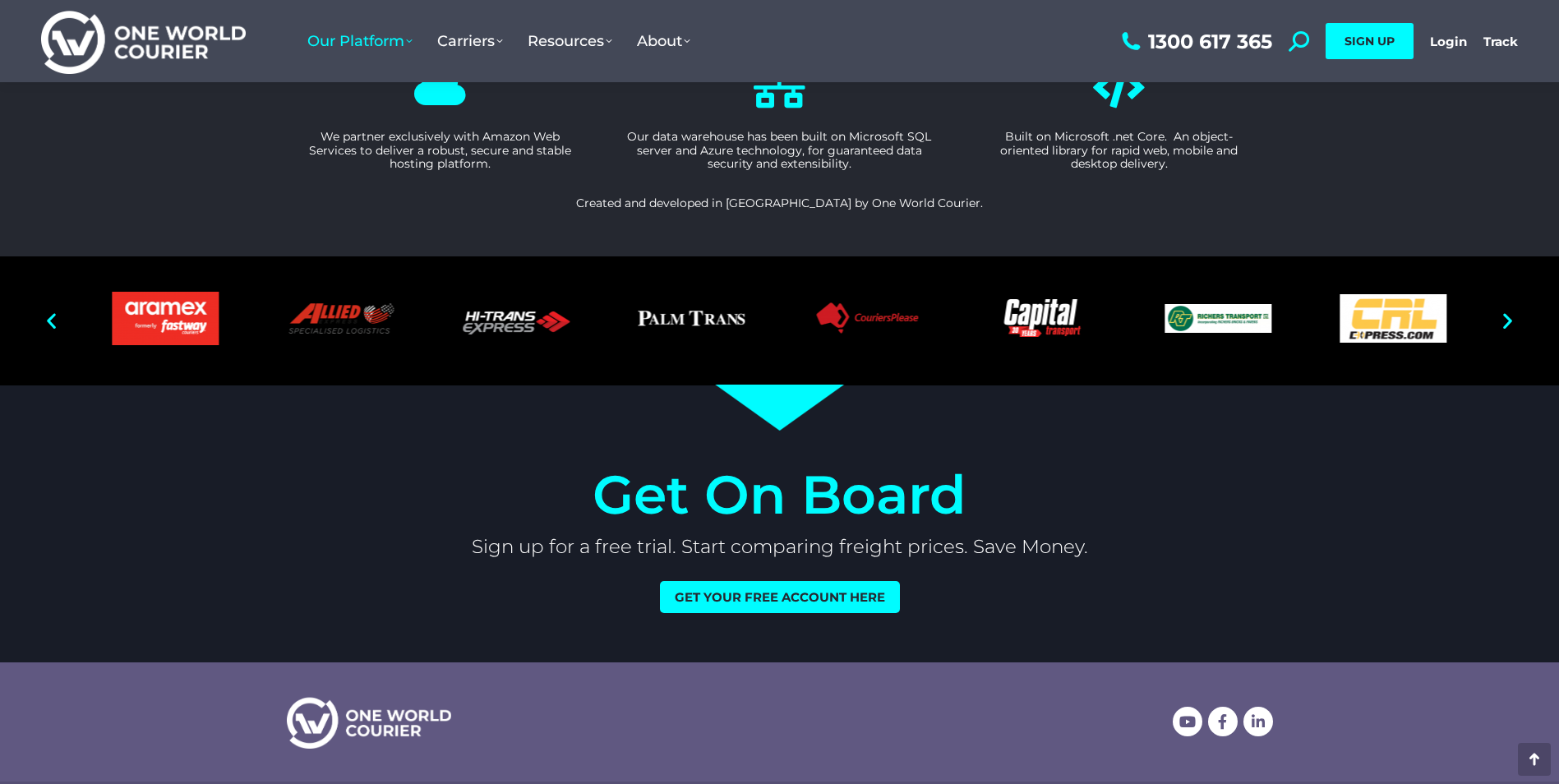
click at [1508, 322] on icon "Next slide" at bounding box center [1508, 321] width 21 height 21
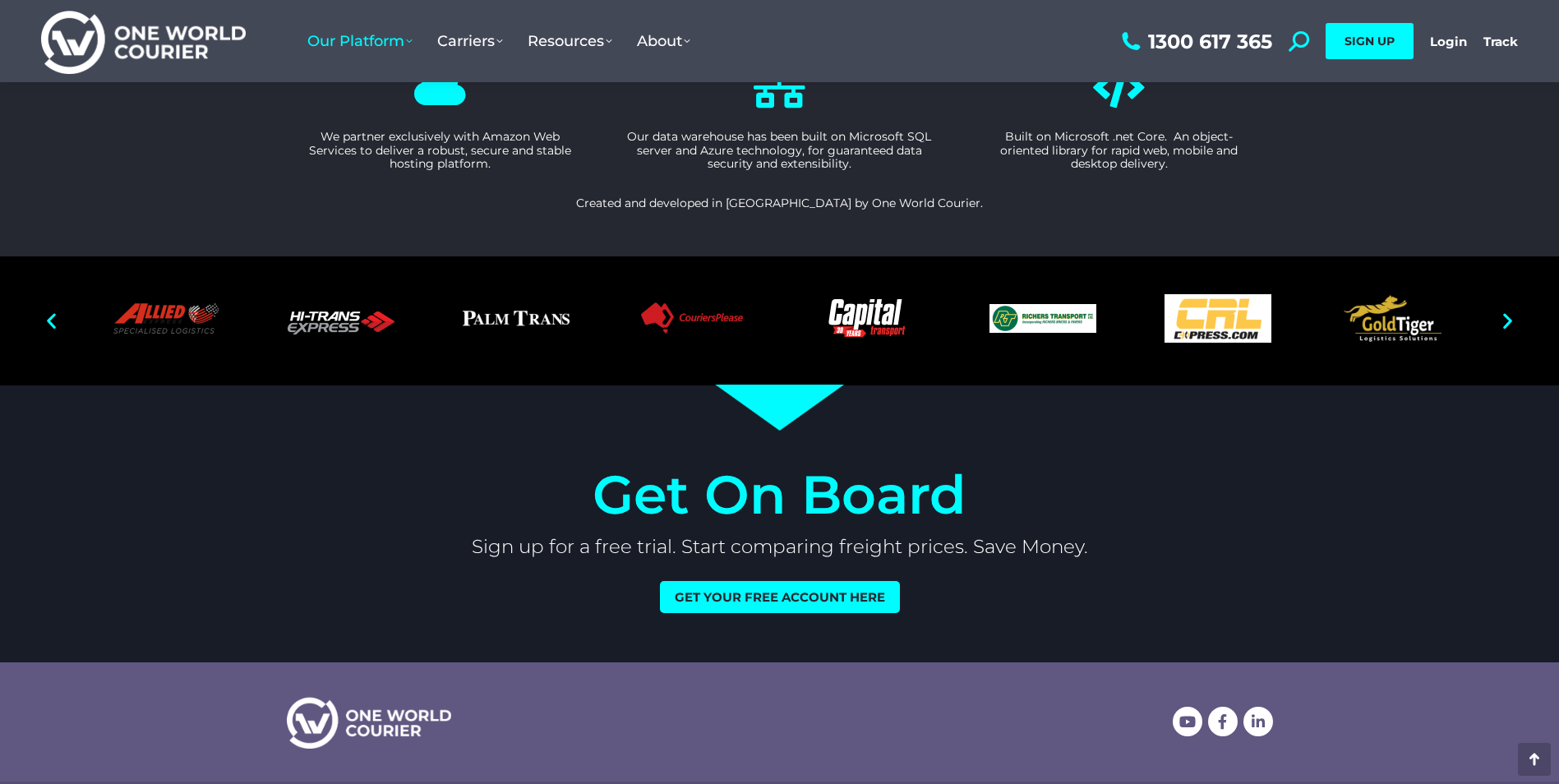
click at [1508, 322] on icon "Next slide" at bounding box center [1508, 321] width 21 height 21
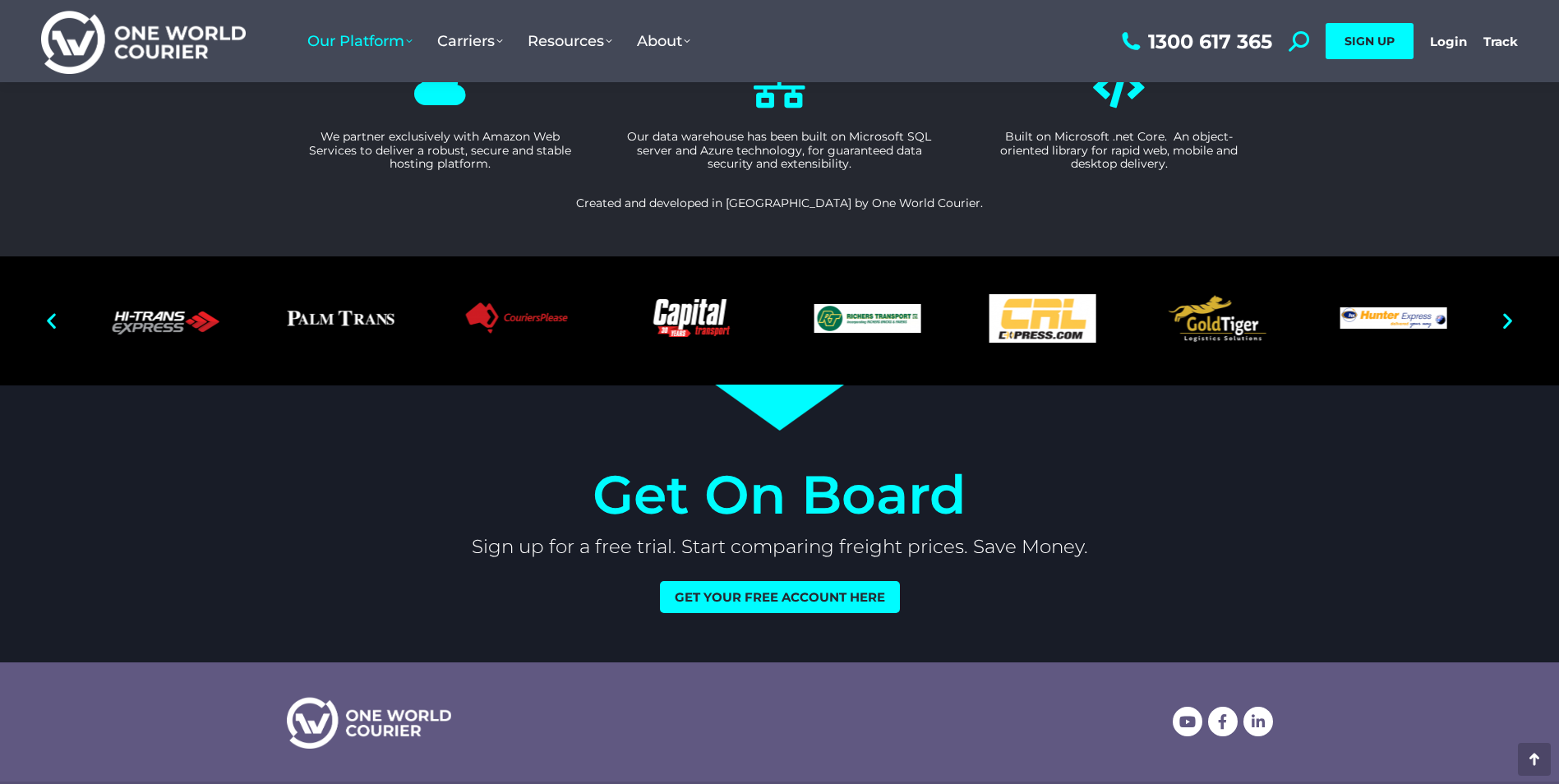
click at [1508, 322] on icon "Next slide" at bounding box center [1508, 321] width 21 height 21
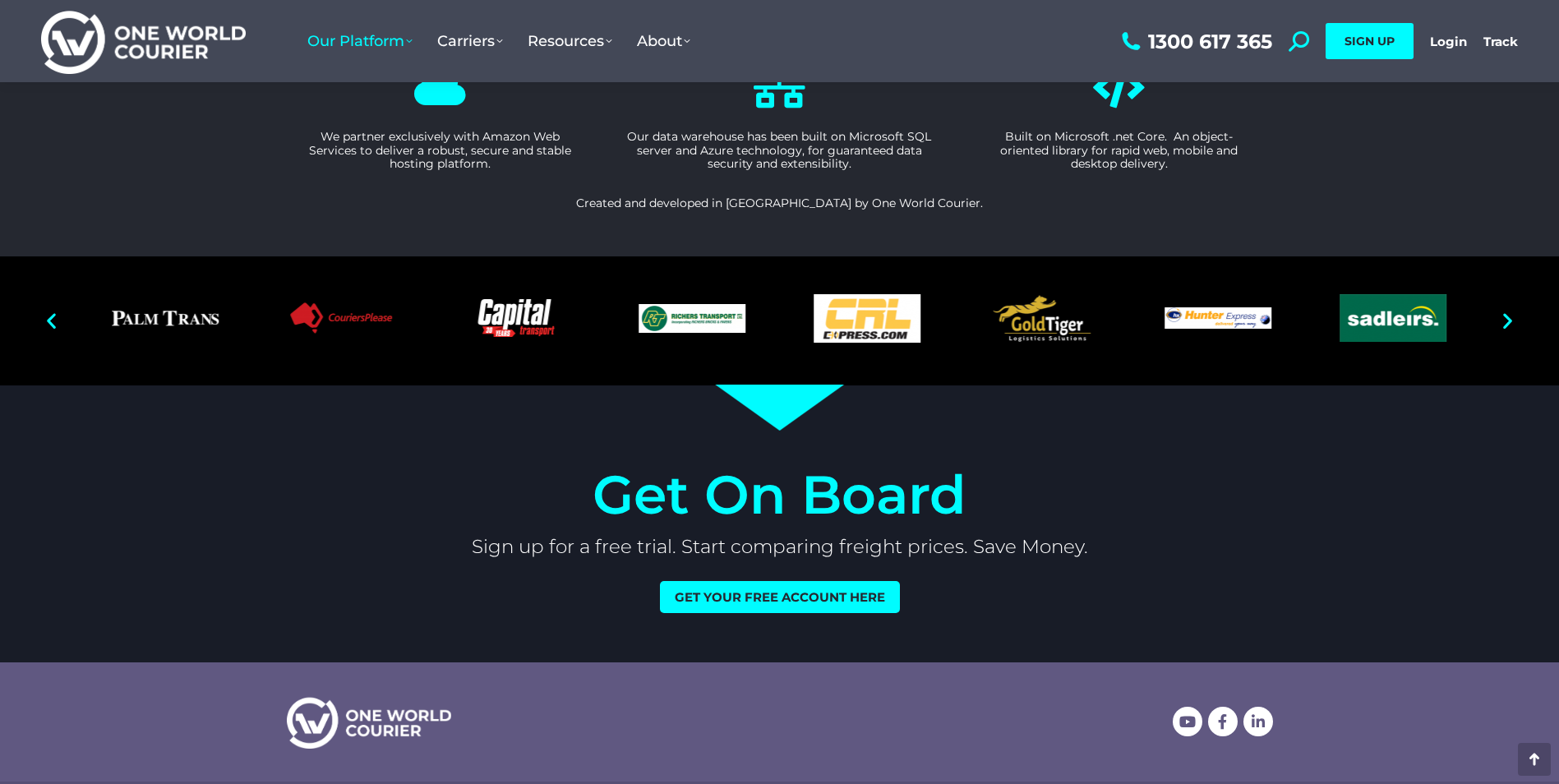
click at [1508, 322] on icon "Next slide" at bounding box center [1508, 321] width 21 height 21
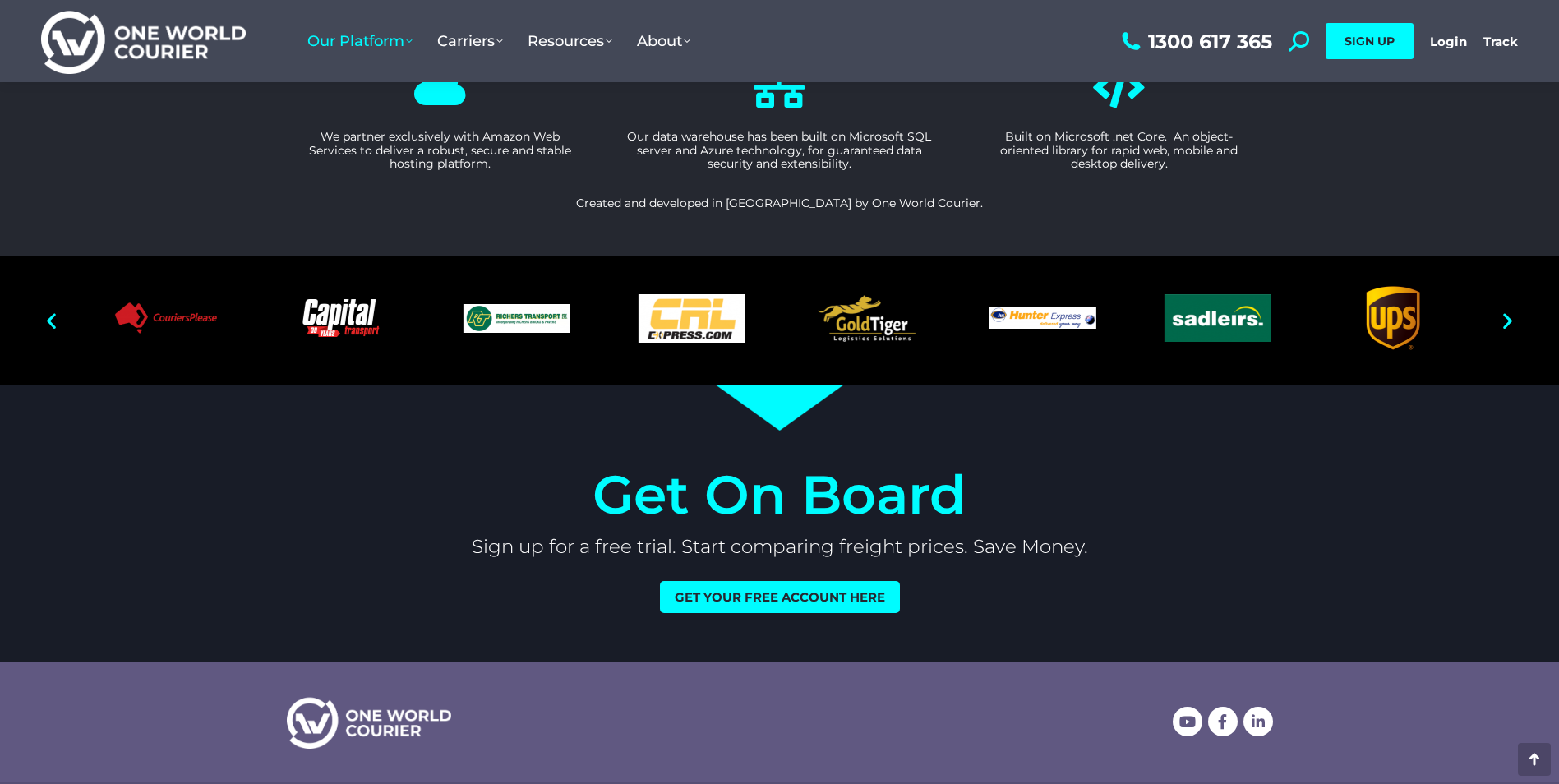
click at [1508, 322] on icon "Next slide" at bounding box center [1508, 321] width 21 height 21
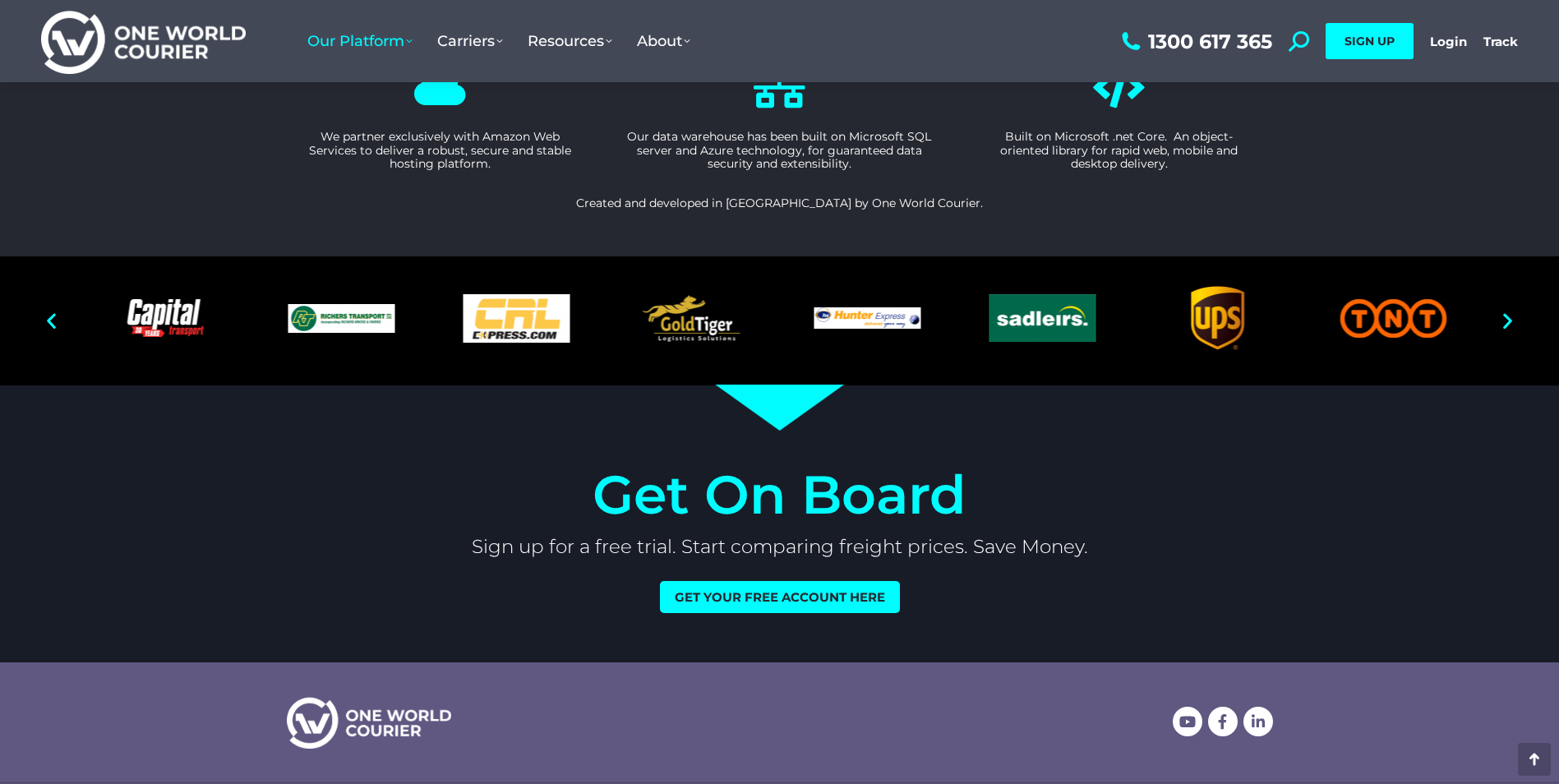
click at [1508, 322] on icon "Next slide" at bounding box center [1508, 321] width 21 height 21
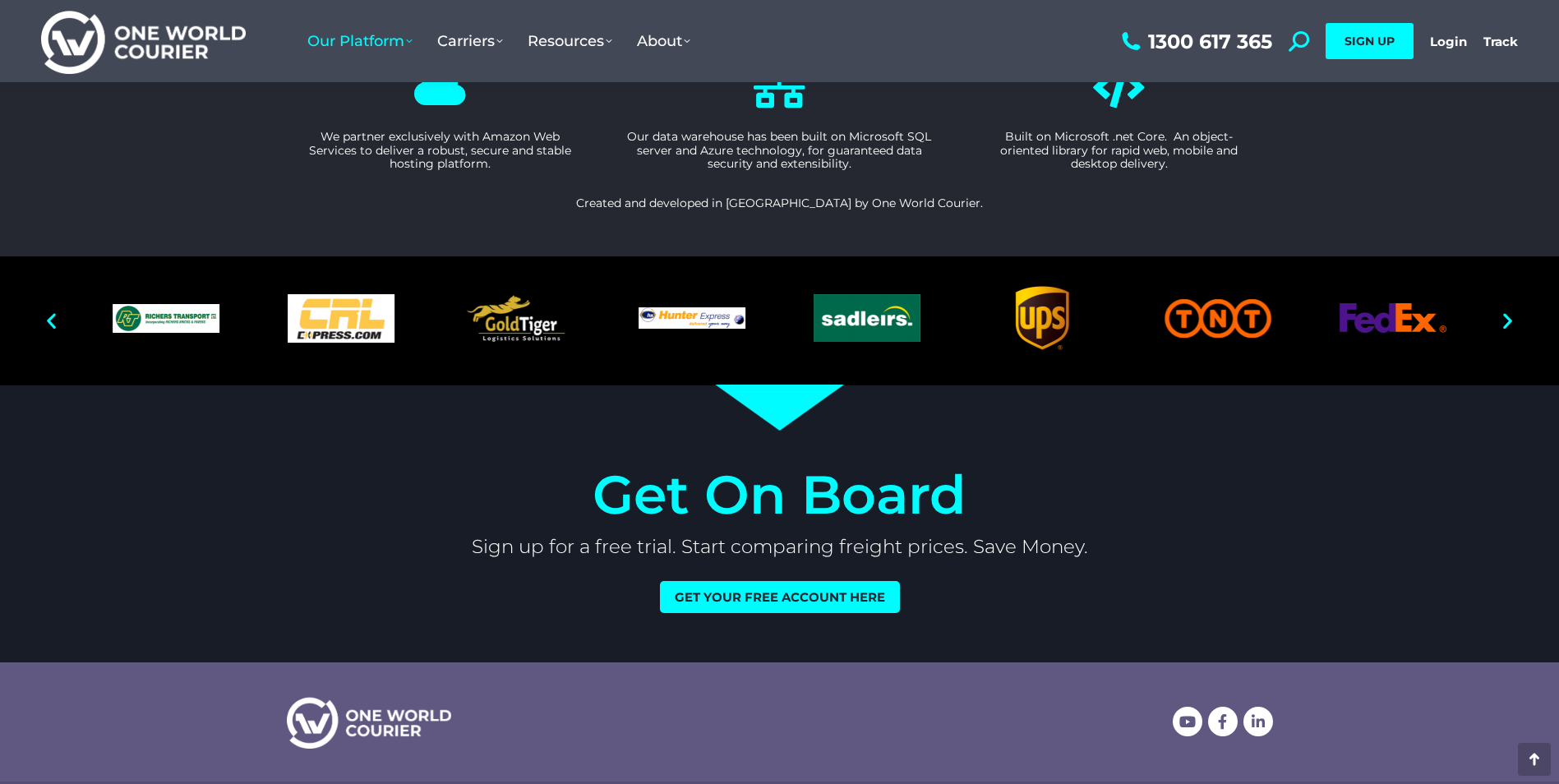
click at [1508, 322] on icon "Next slide" at bounding box center [1508, 321] width 21 height 21
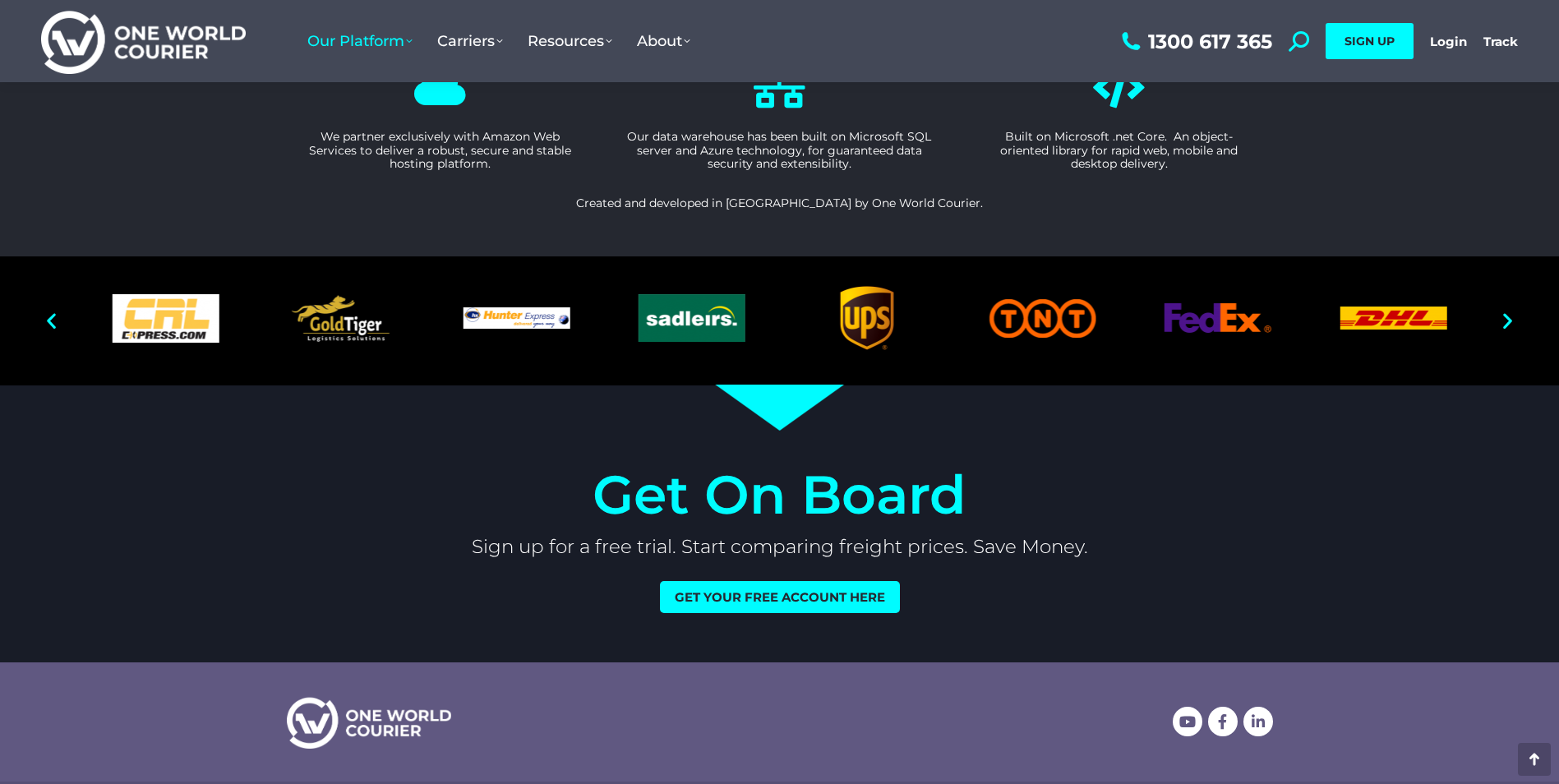
click at [1508, 322] on icon "Next slide" at bounding box center [1508, 321] width 21 height 21
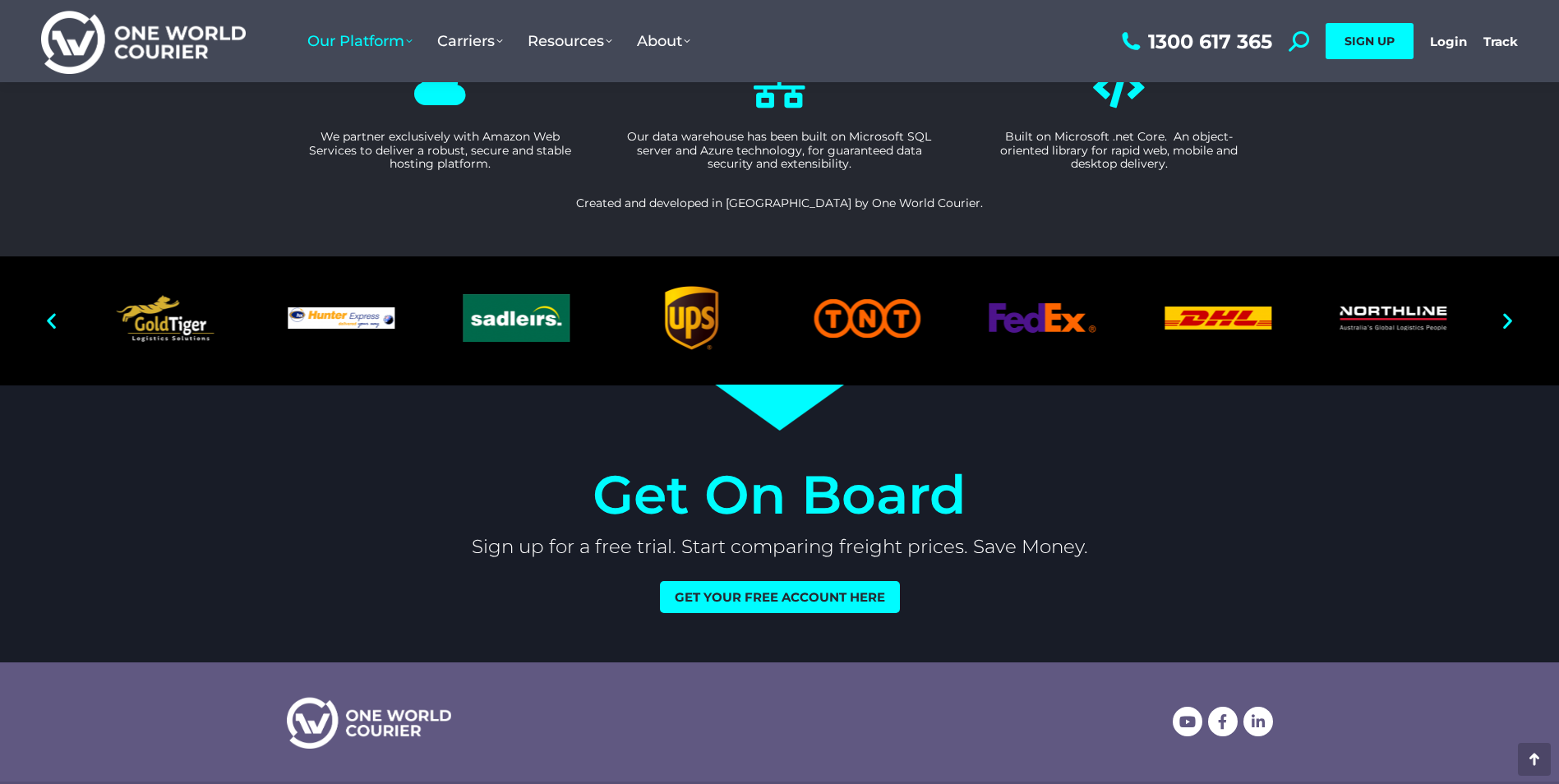
click at [1508, 322] on icon "Next slide" at bounding box center [1508, 321] width 21 height 21
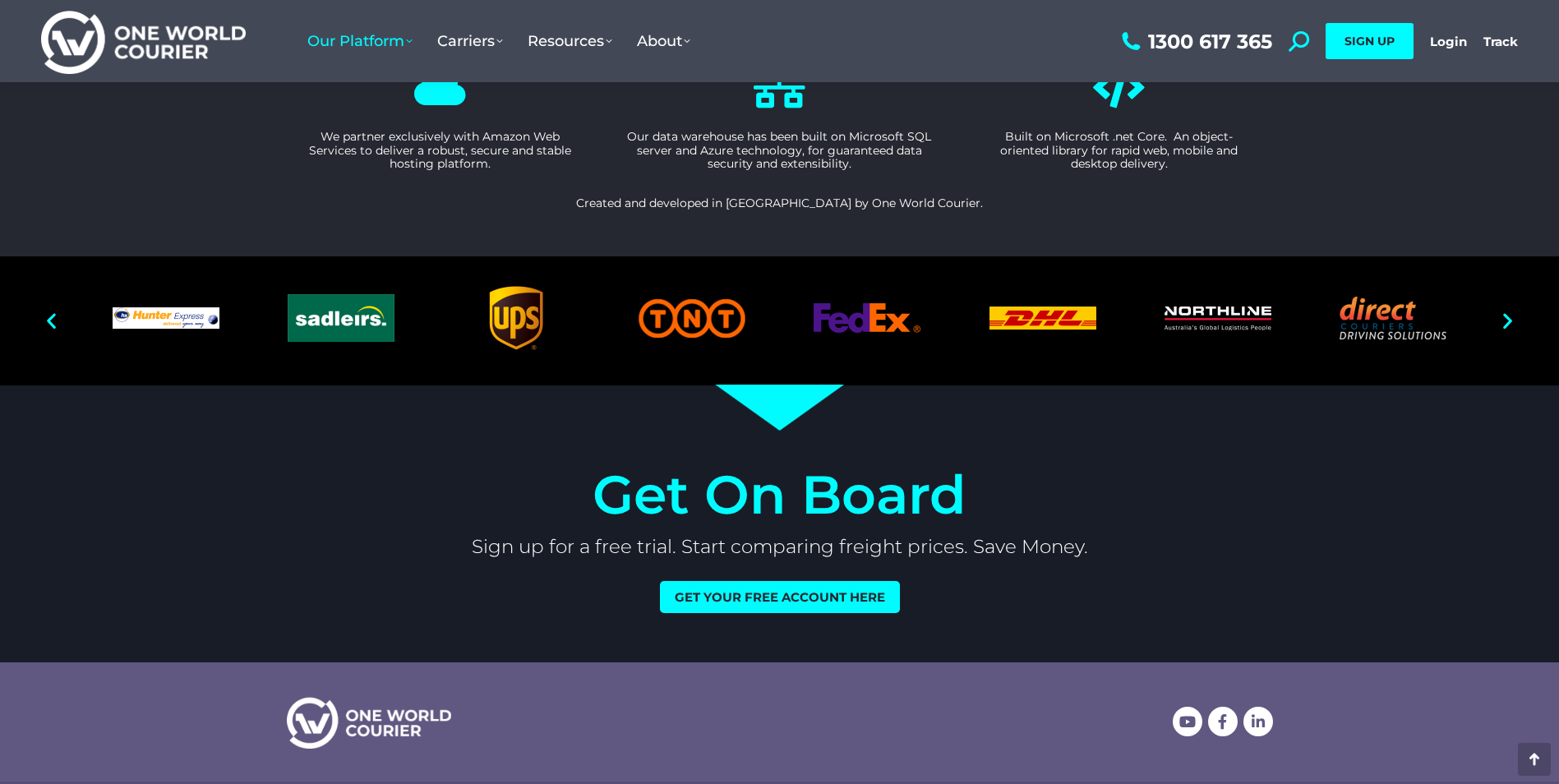
click at [1508, 322] on icon "Next slide" at bounding box center [1508, 321] width 21 height 21
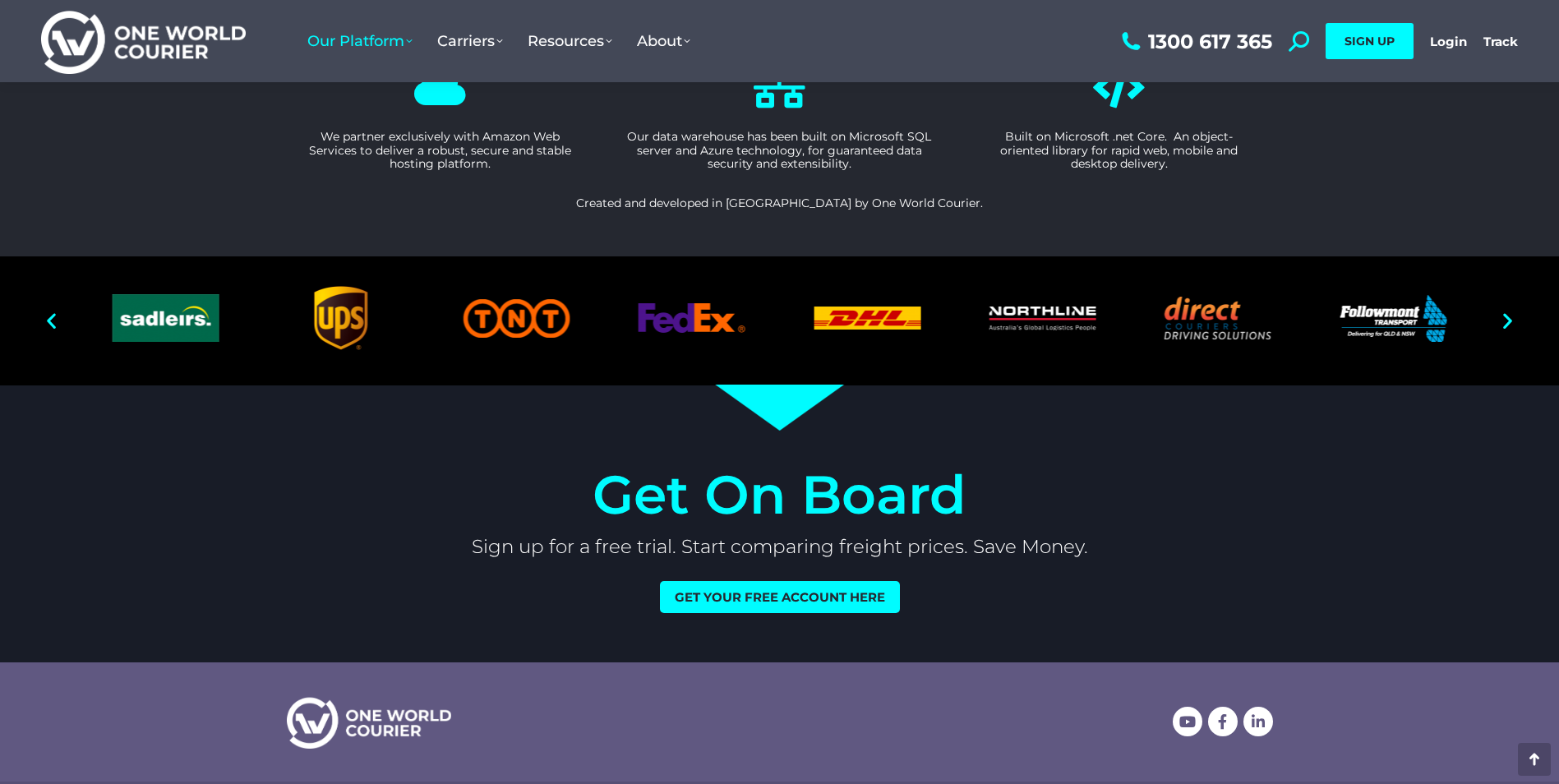
click at [1508, 322] on icon "Next slide" at bounding box center [1508, 321] width 21 height 21
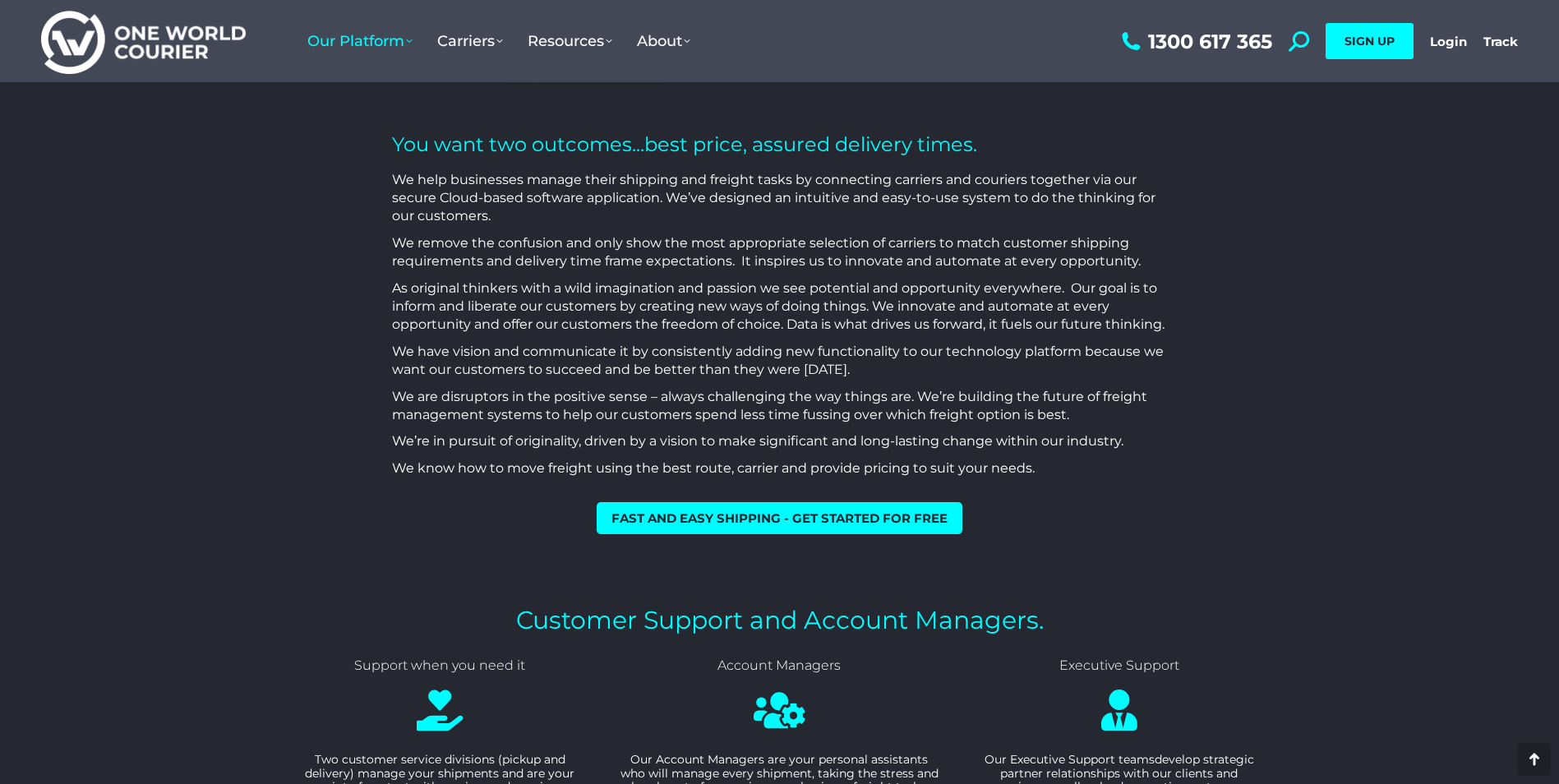
scroll to position [575, 0]
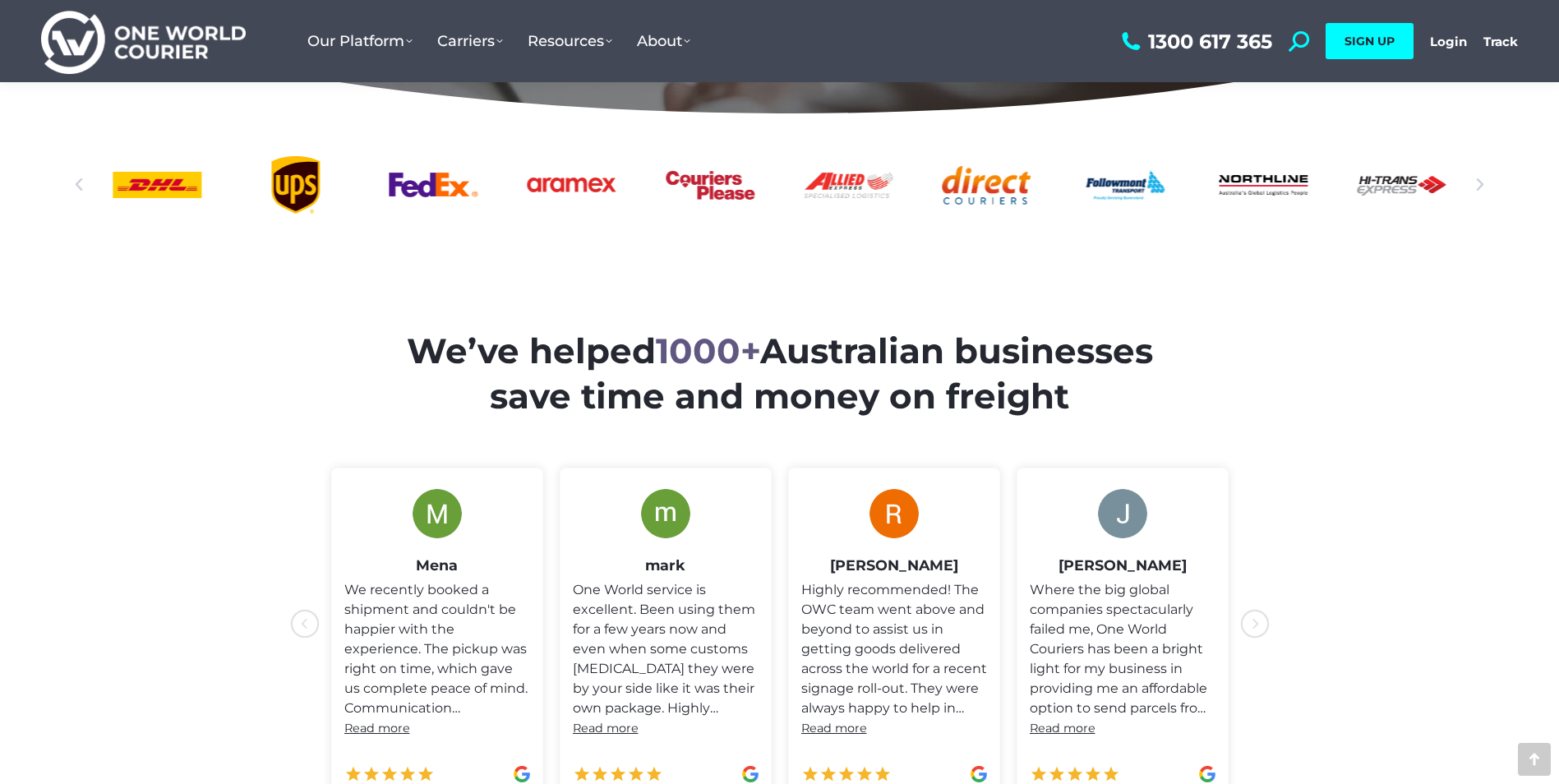
scroll to position [904, 0]
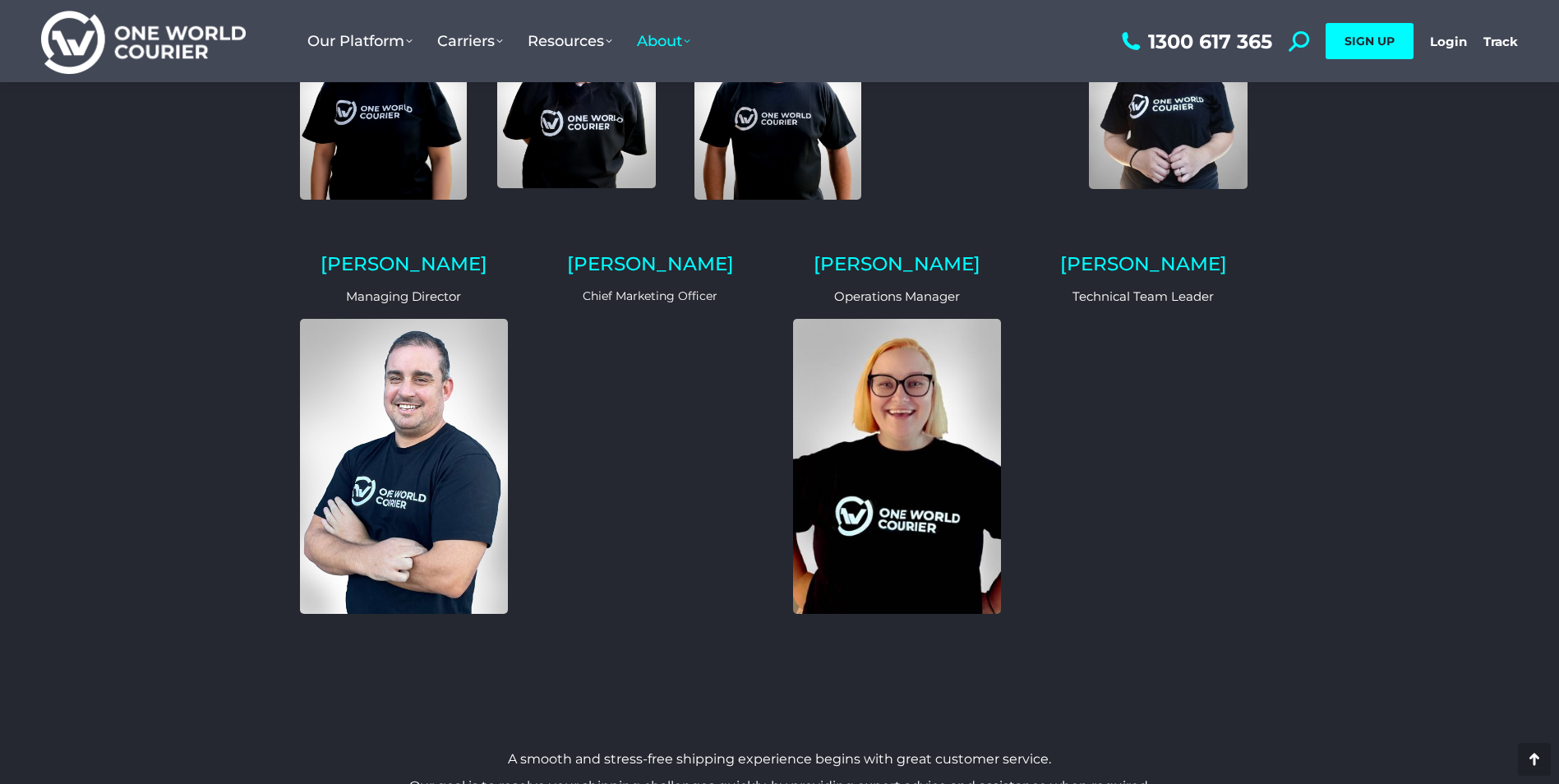
scroll to position [1479, 0]
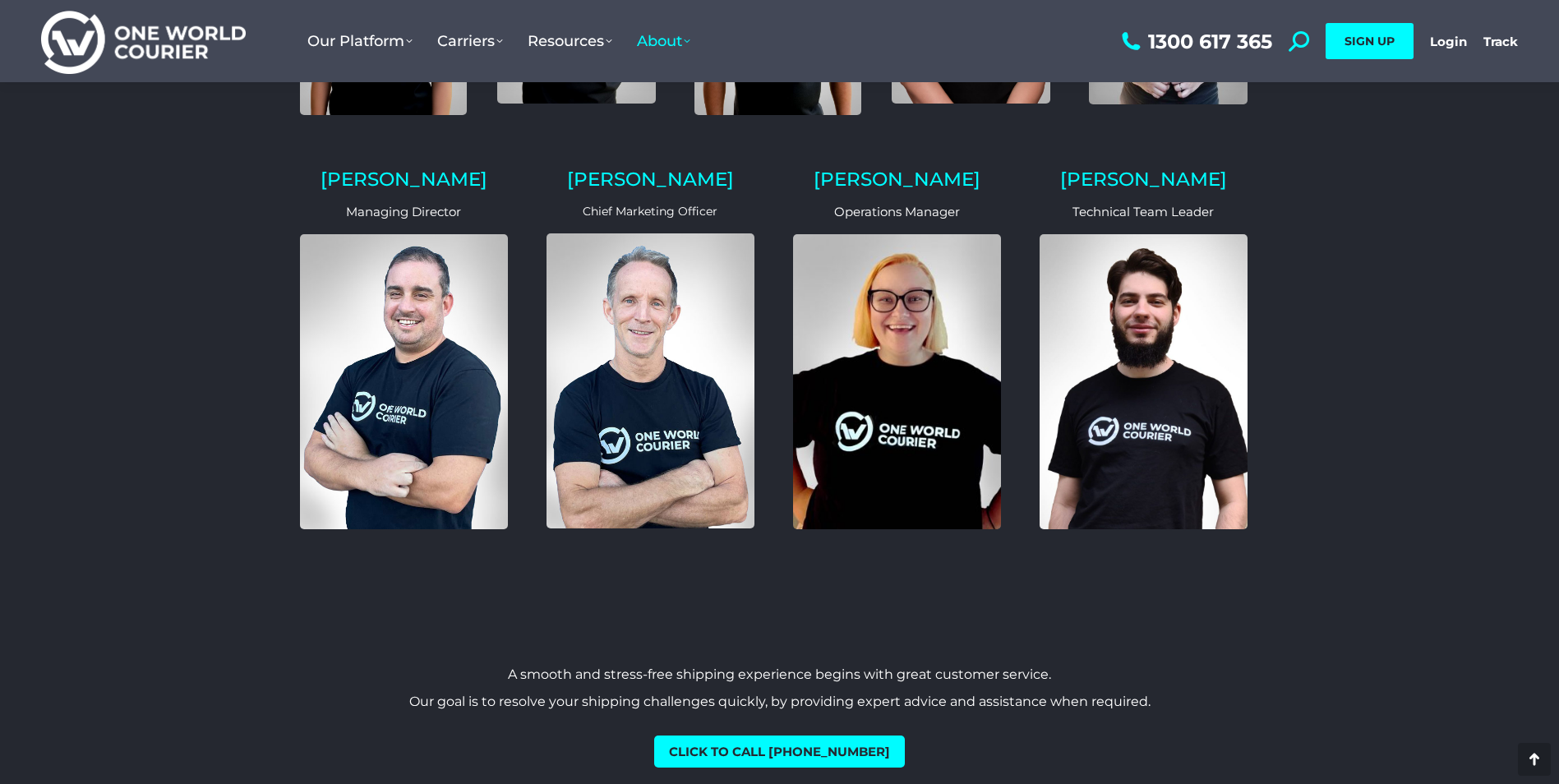
click at [396, 170] on h2 "Paul" at bounding box center [404, 179] width 208 height 19
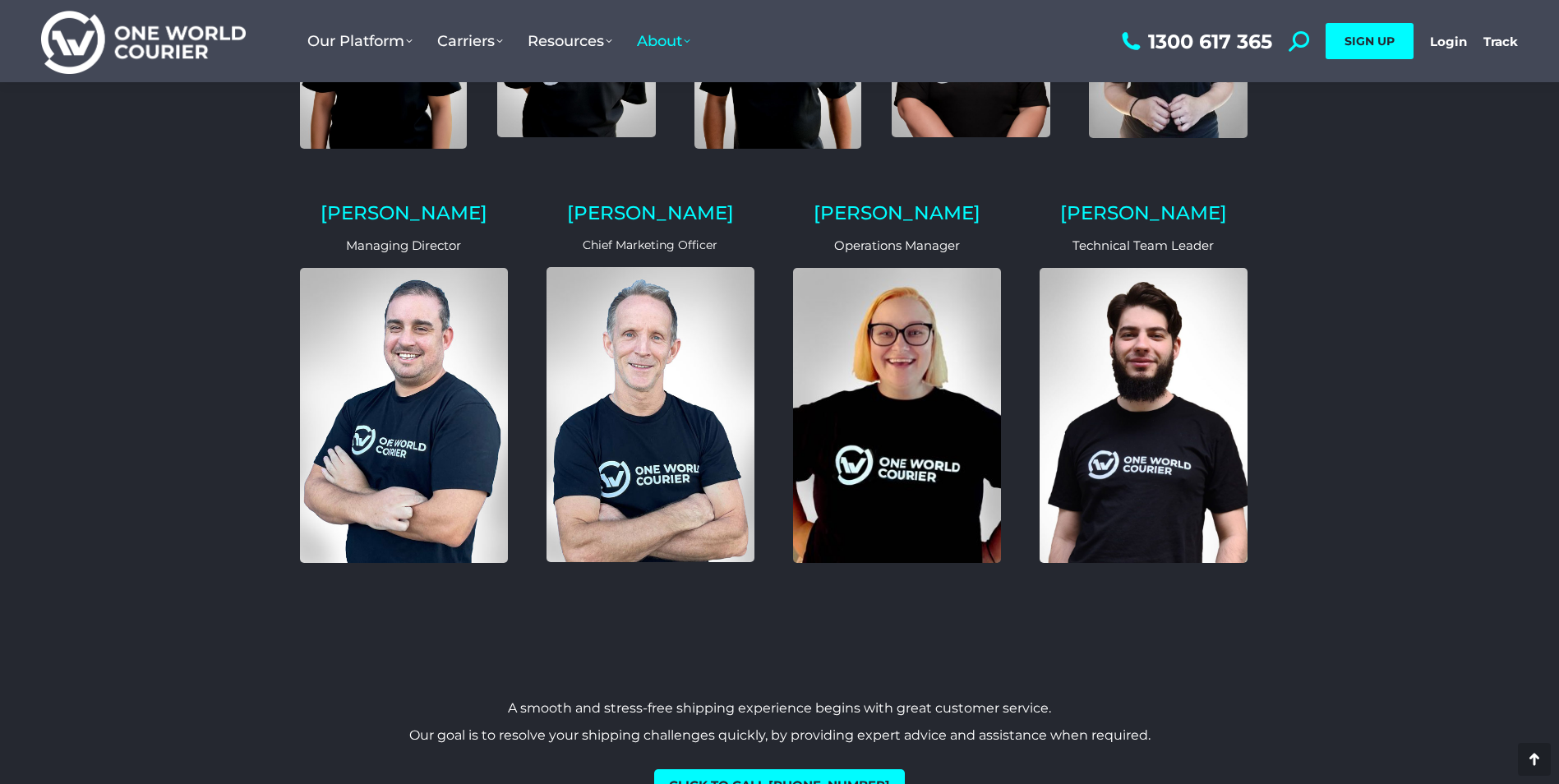
scroll to position [1436, 0]
